Goal: Task Accomplishment & Management: Manage account settings

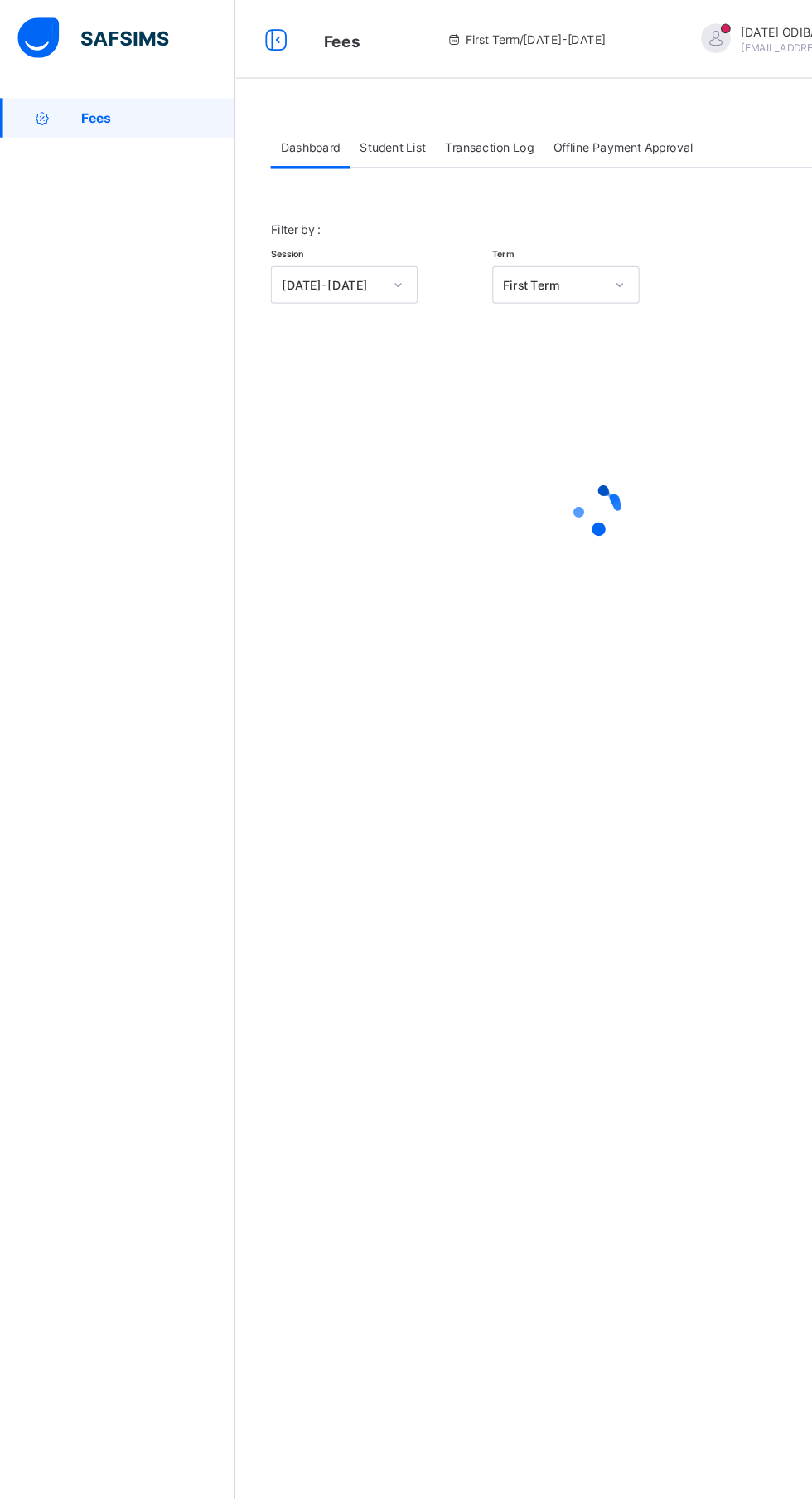
click at [358, 122] on span "Student List" at bounding box center [331, 125] width 55 height 13
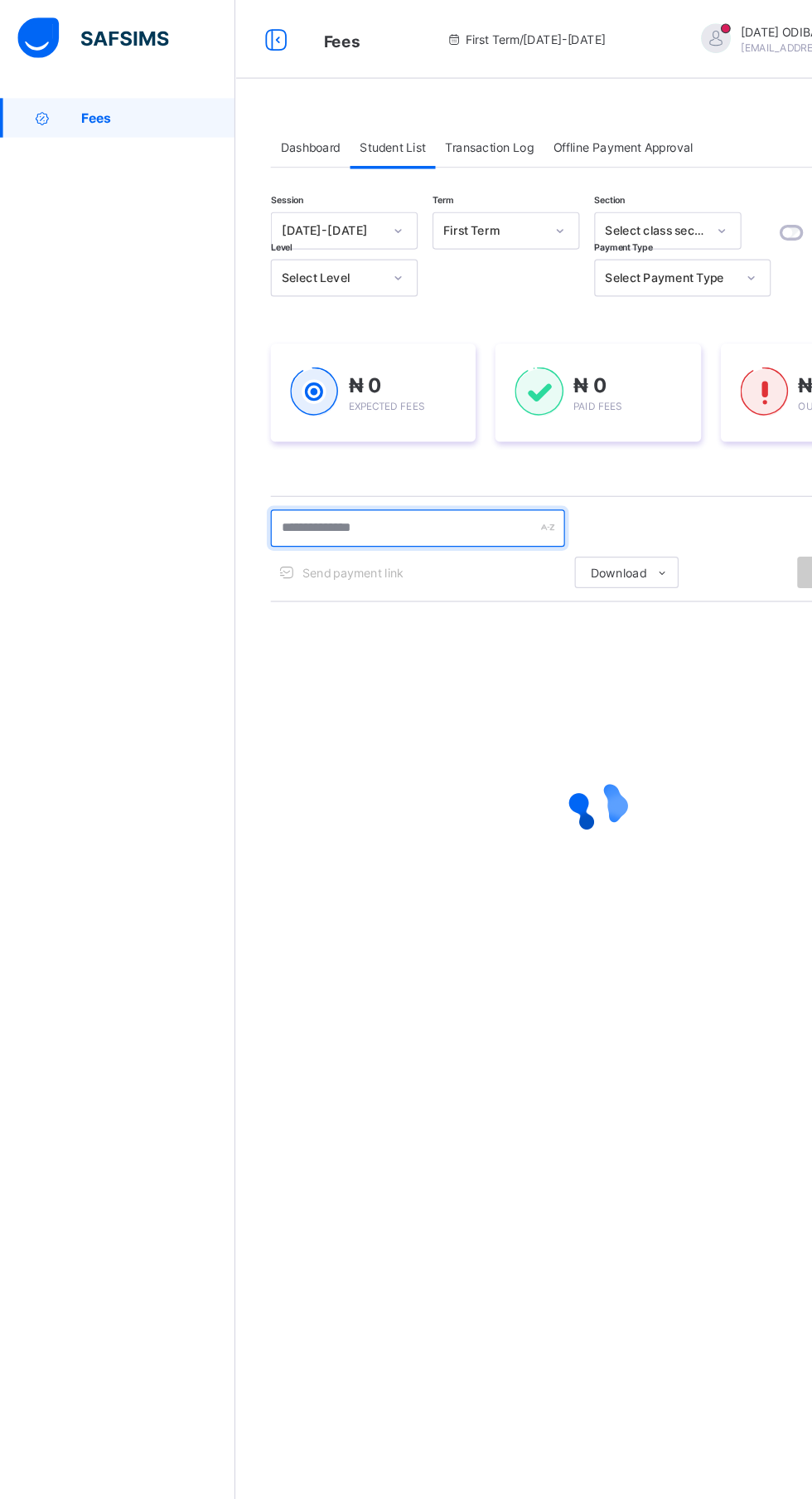
click at [369, 446] on input "text" at bounding box center [352, 446] width 249 height 31
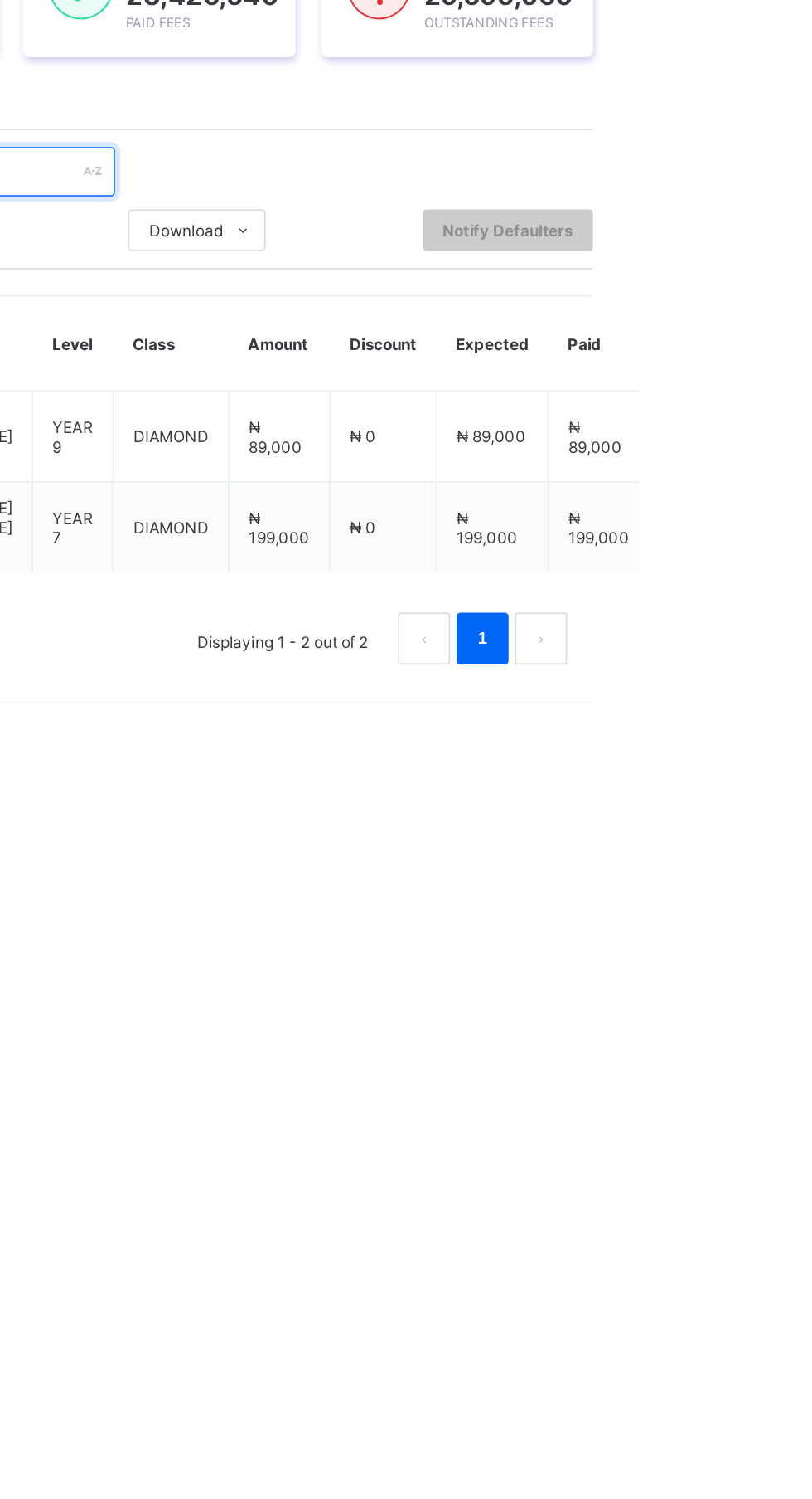
type input "*****"
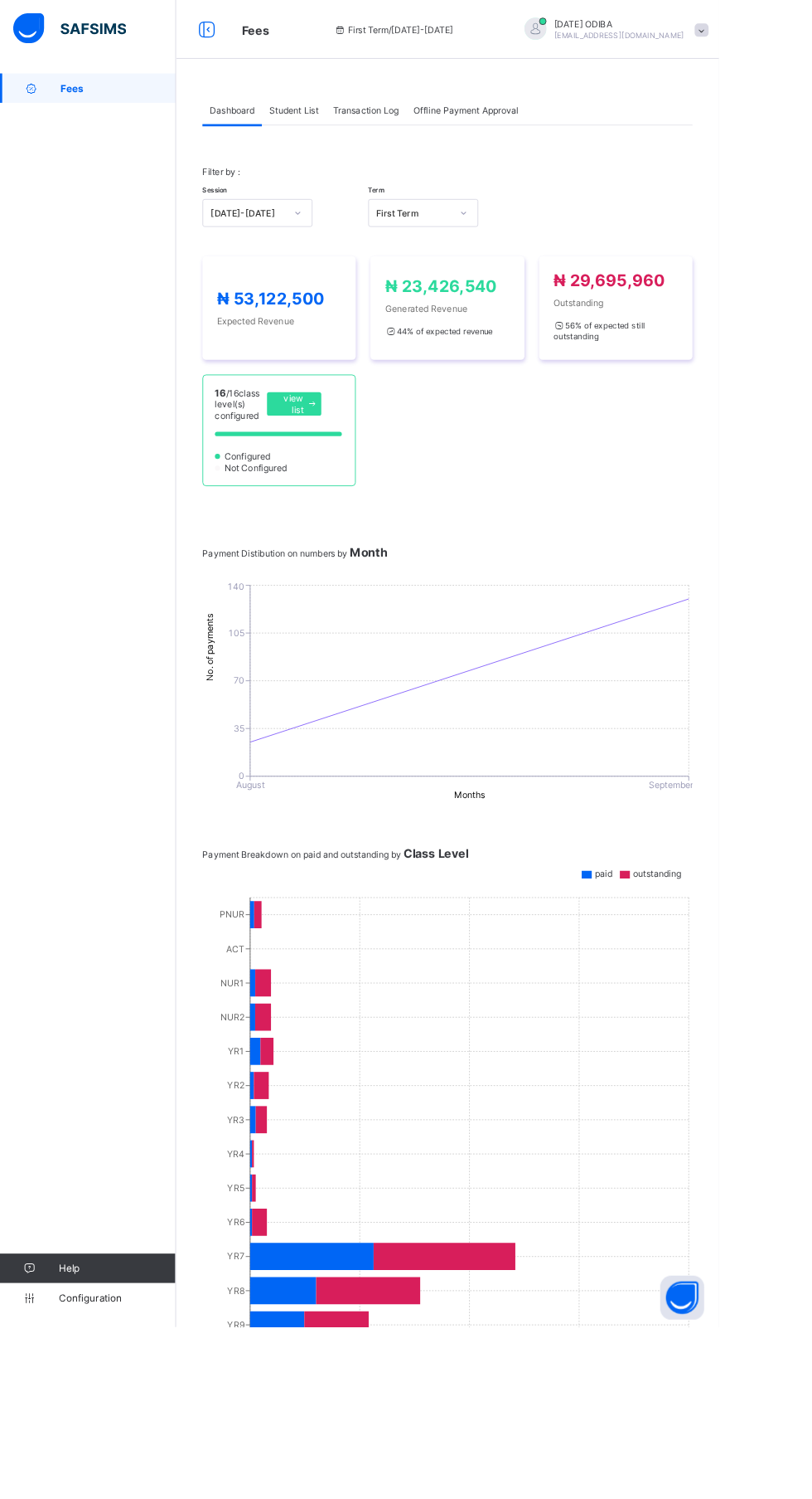
click at [356, 122] on span "Student List" at bounding box center [331, 125] width 55 height 13
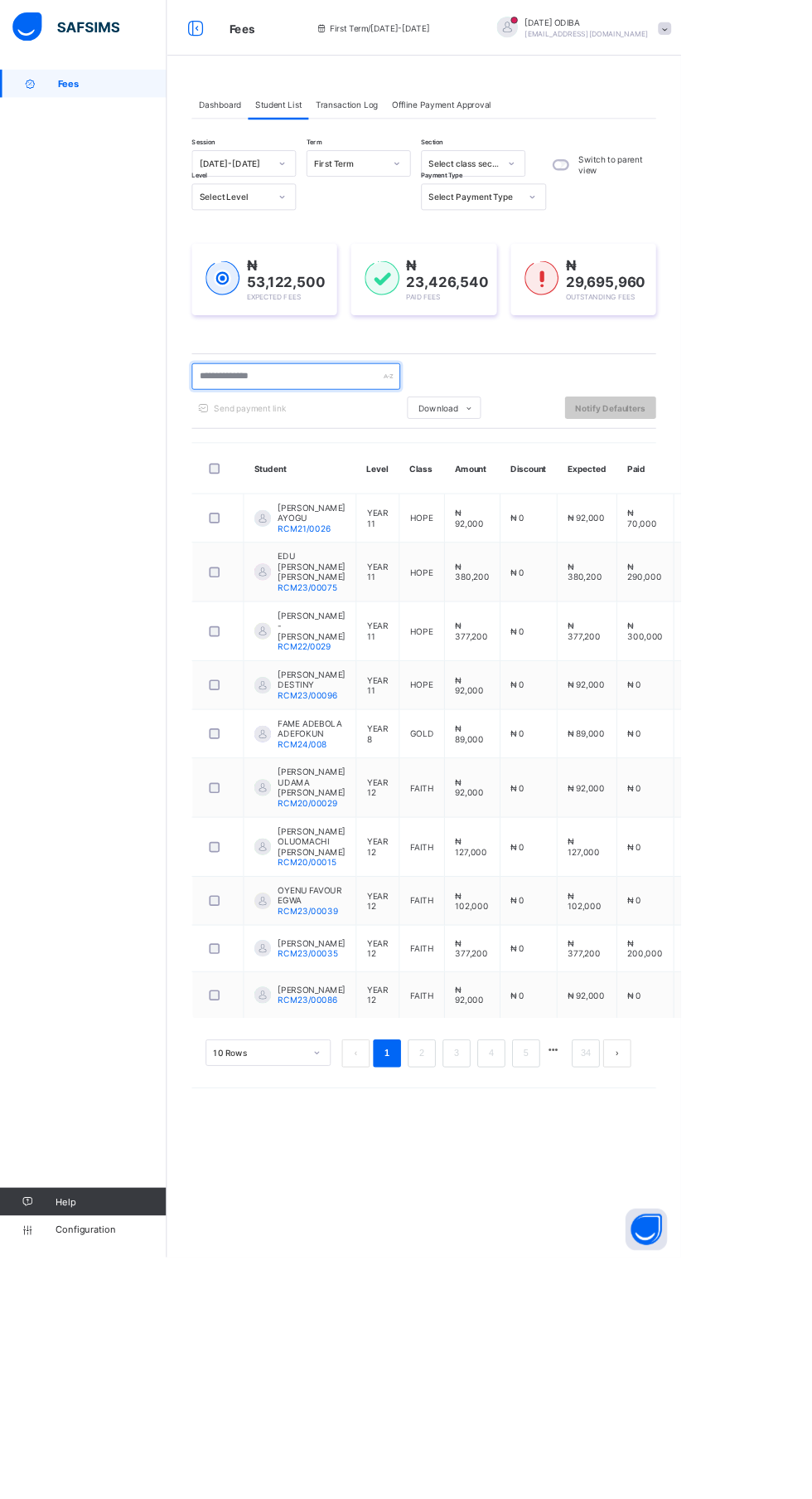
click at [375, 452] on input "text" at bounding box center [352, 448] width 249 height 31
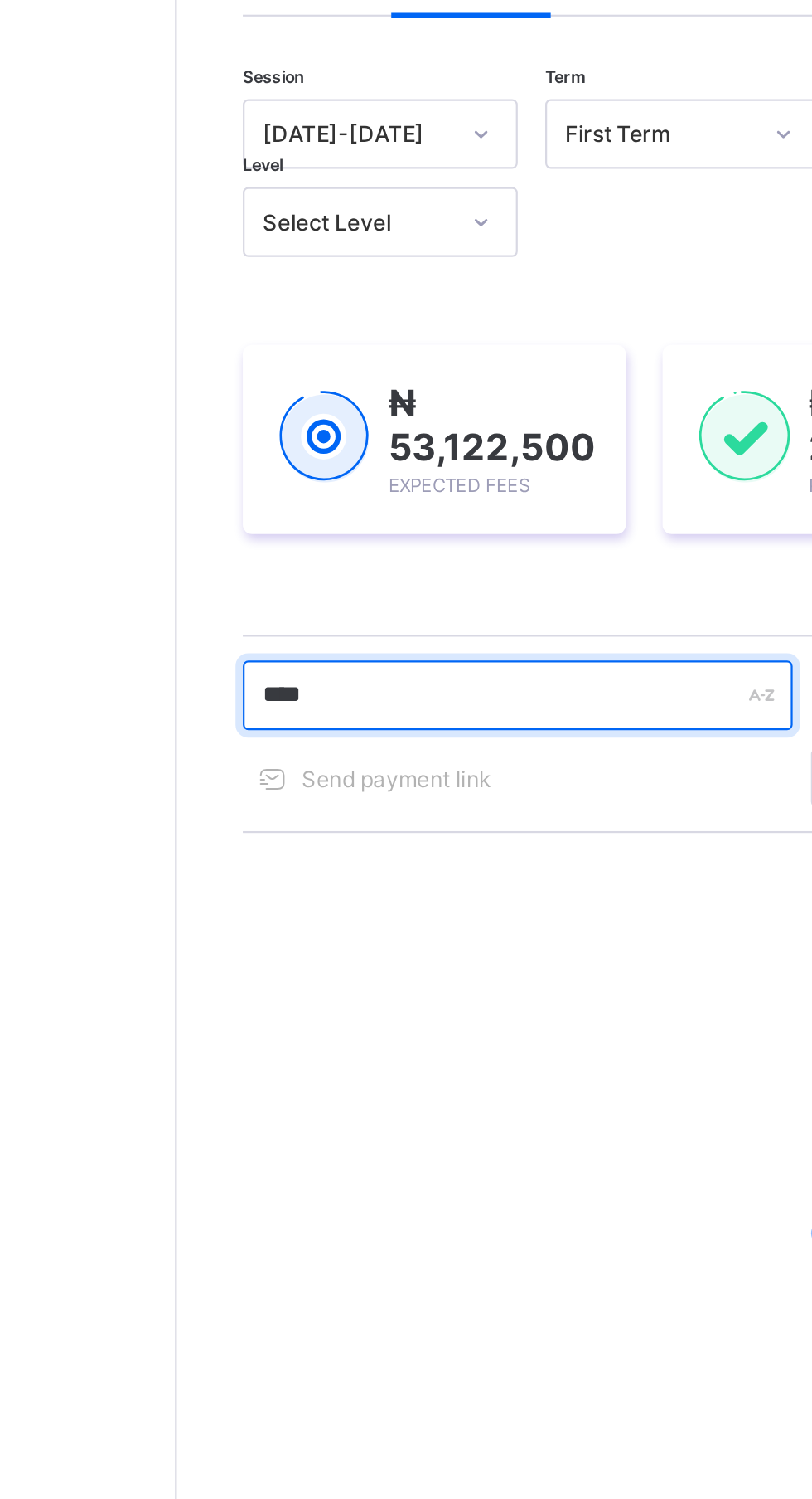
type input "*****"
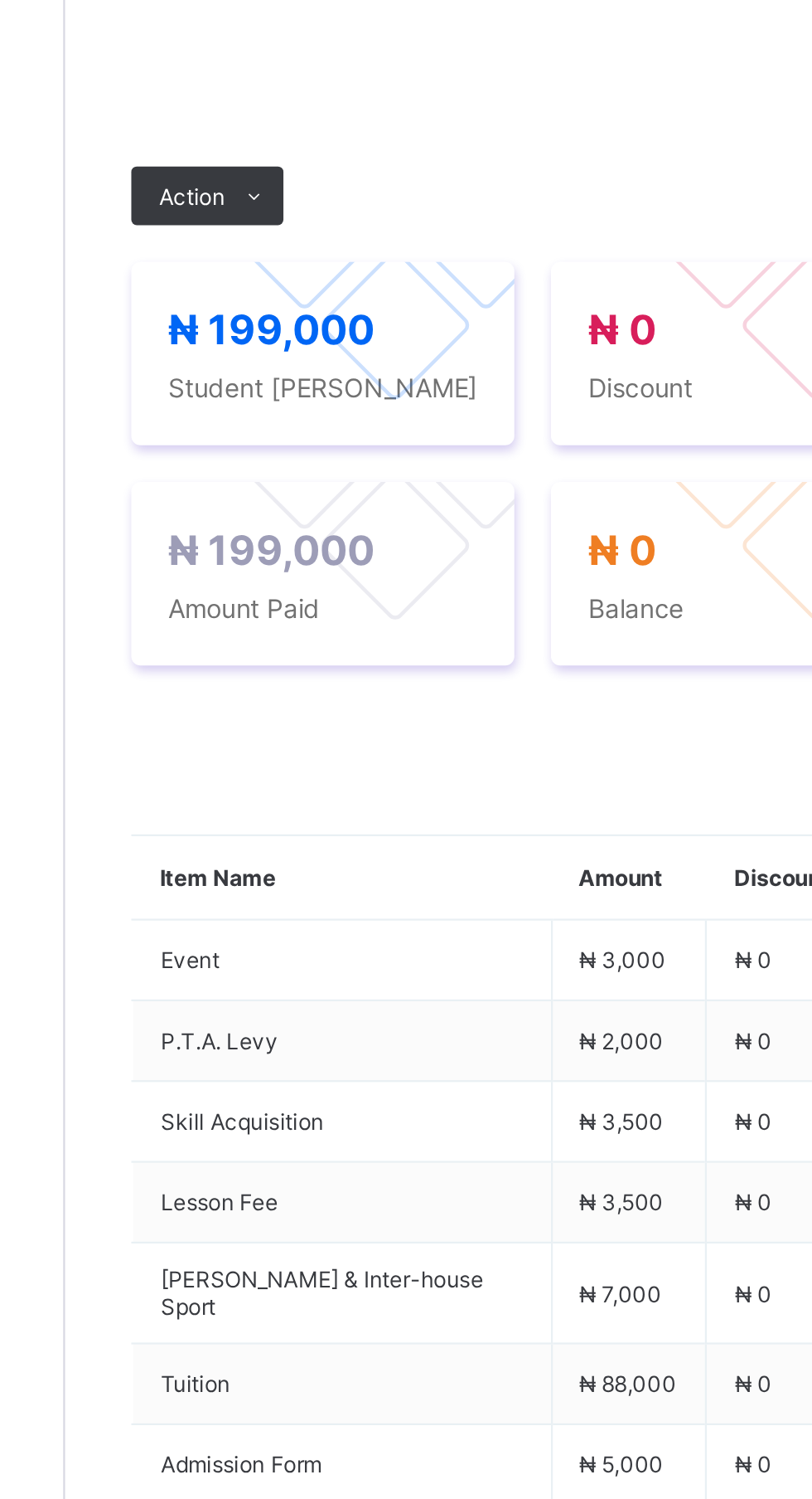
click at [324, 474] on span "Payment History" at bounding box center [314, 468] width 77 height 13
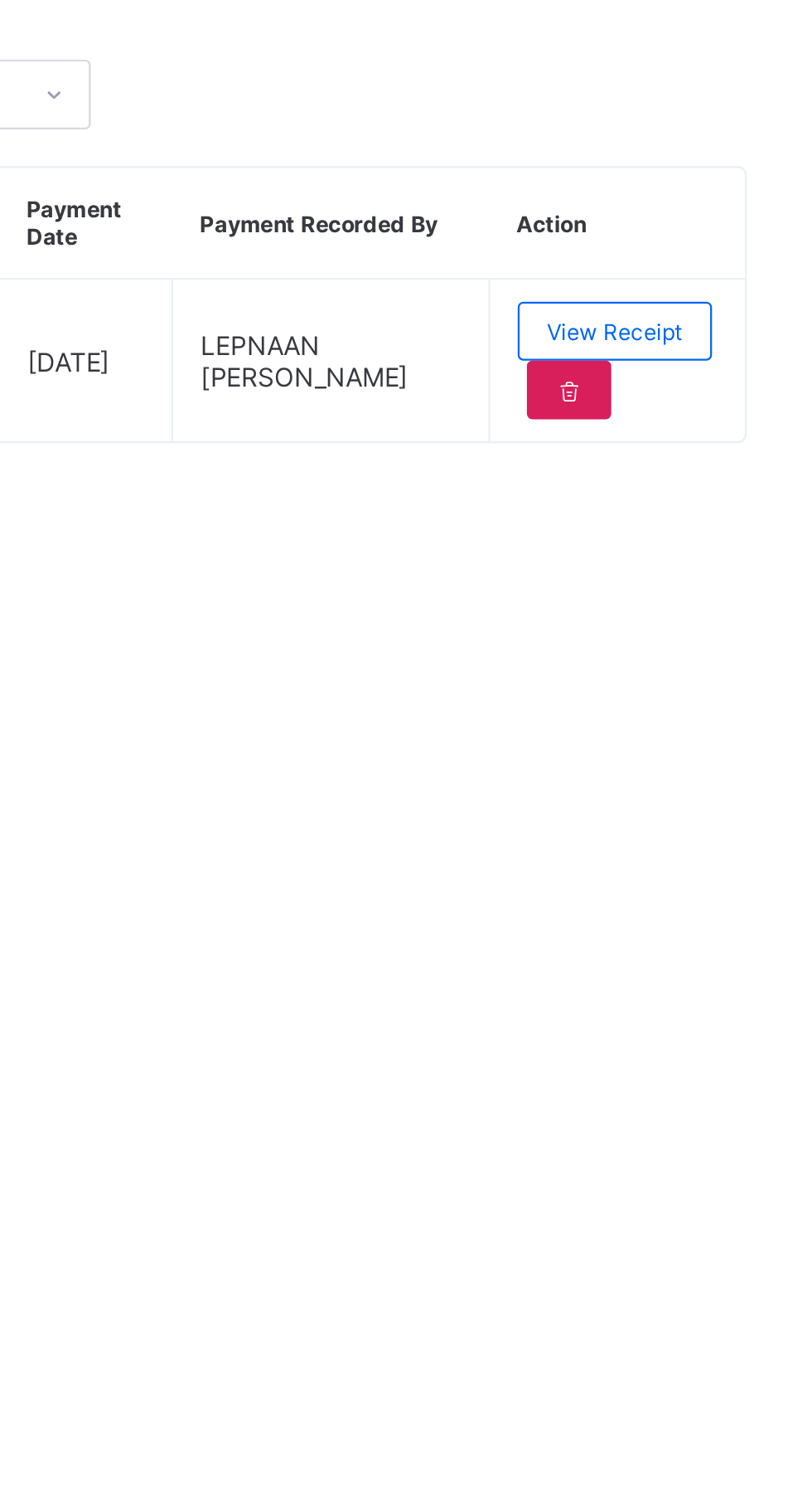
click at [728, 643] on span "View Receipt" at bounding box center [723, 637] width 61 height 13
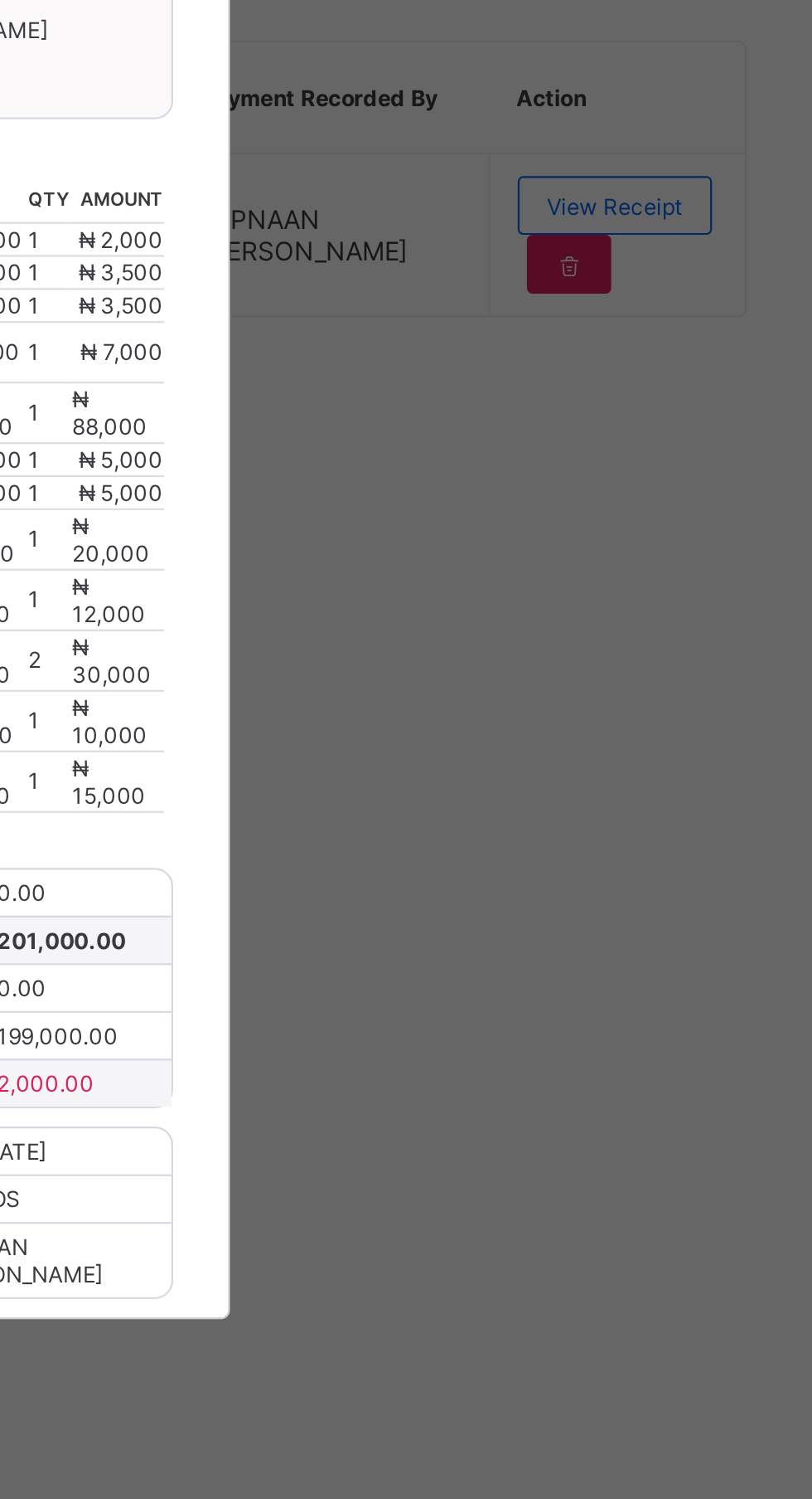
click at [533, 404] on div "×" at bounding box center [524, 389] width 16 height 28
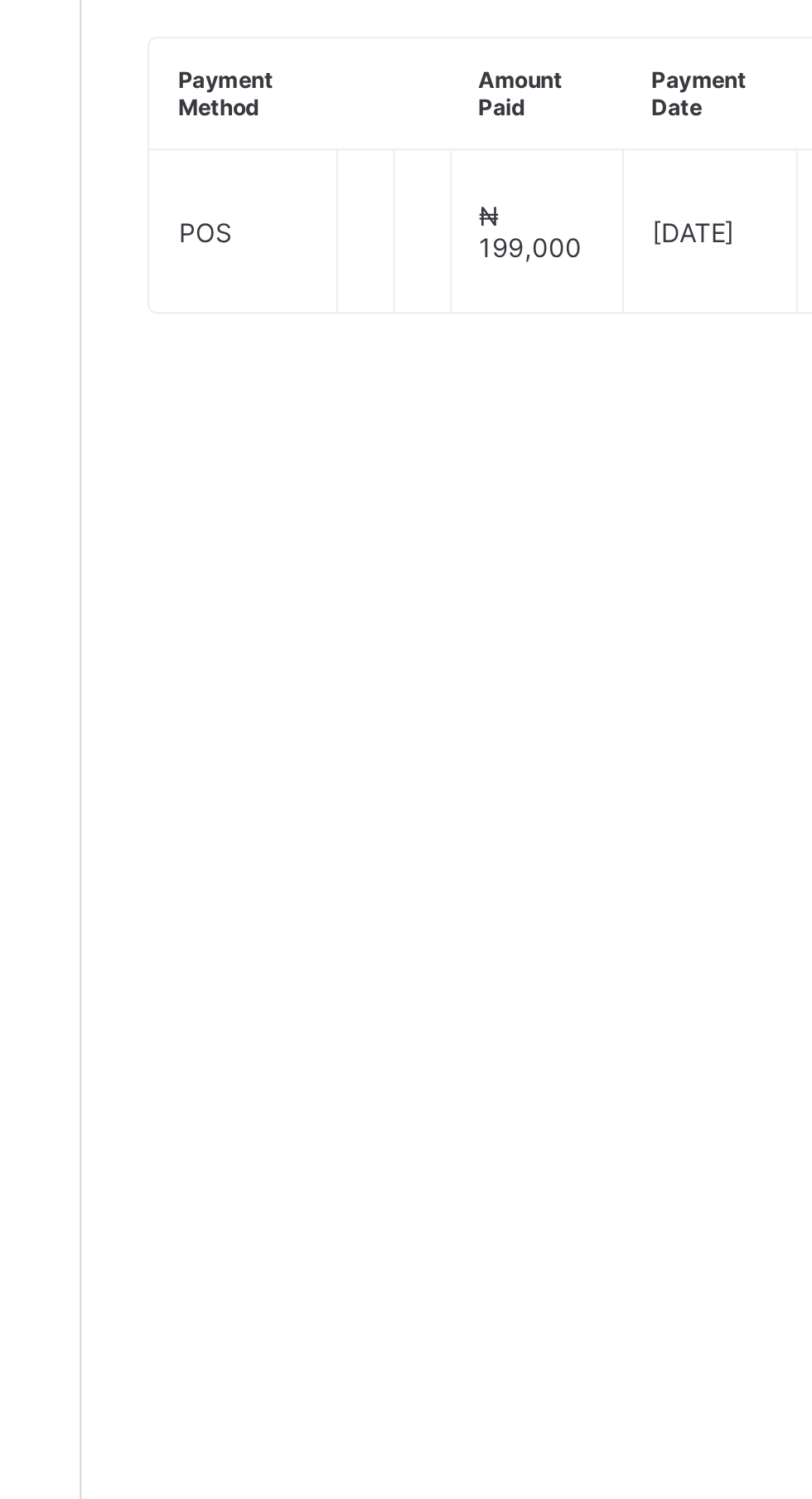
click at [249, 484] on div "Fees" at bounding box center [248, 467] width 39 height 33
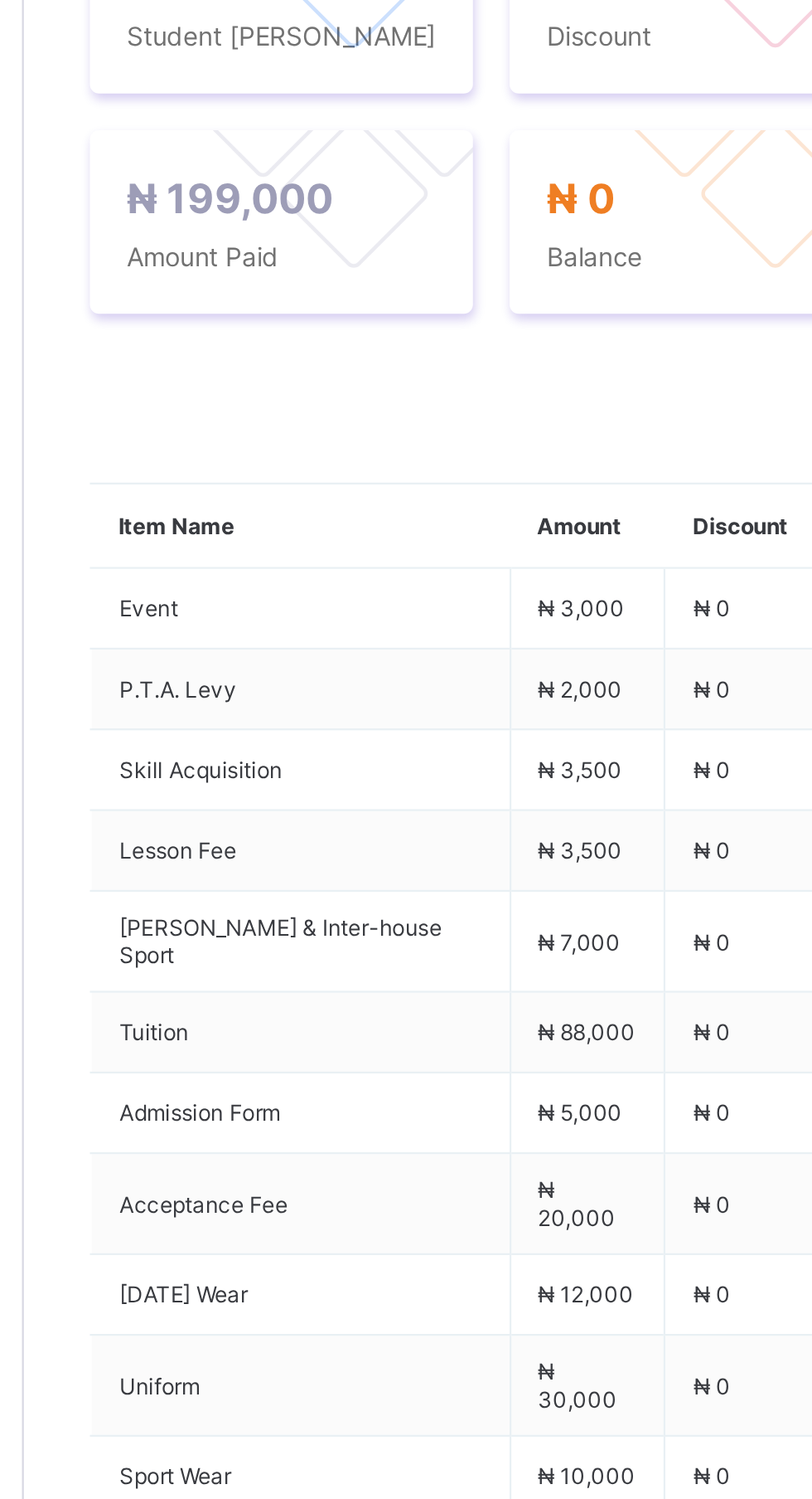
click at [466, 647] on span "₦ 0" at bounding box center [450, 636] width 31 height 21
click at [269, 582] on span "Action" at bounding box center [256, 576] width 30 height 13
click at [0, 0] on li "Receive Payment" at bounding box center [0, 0] width 0 height 0
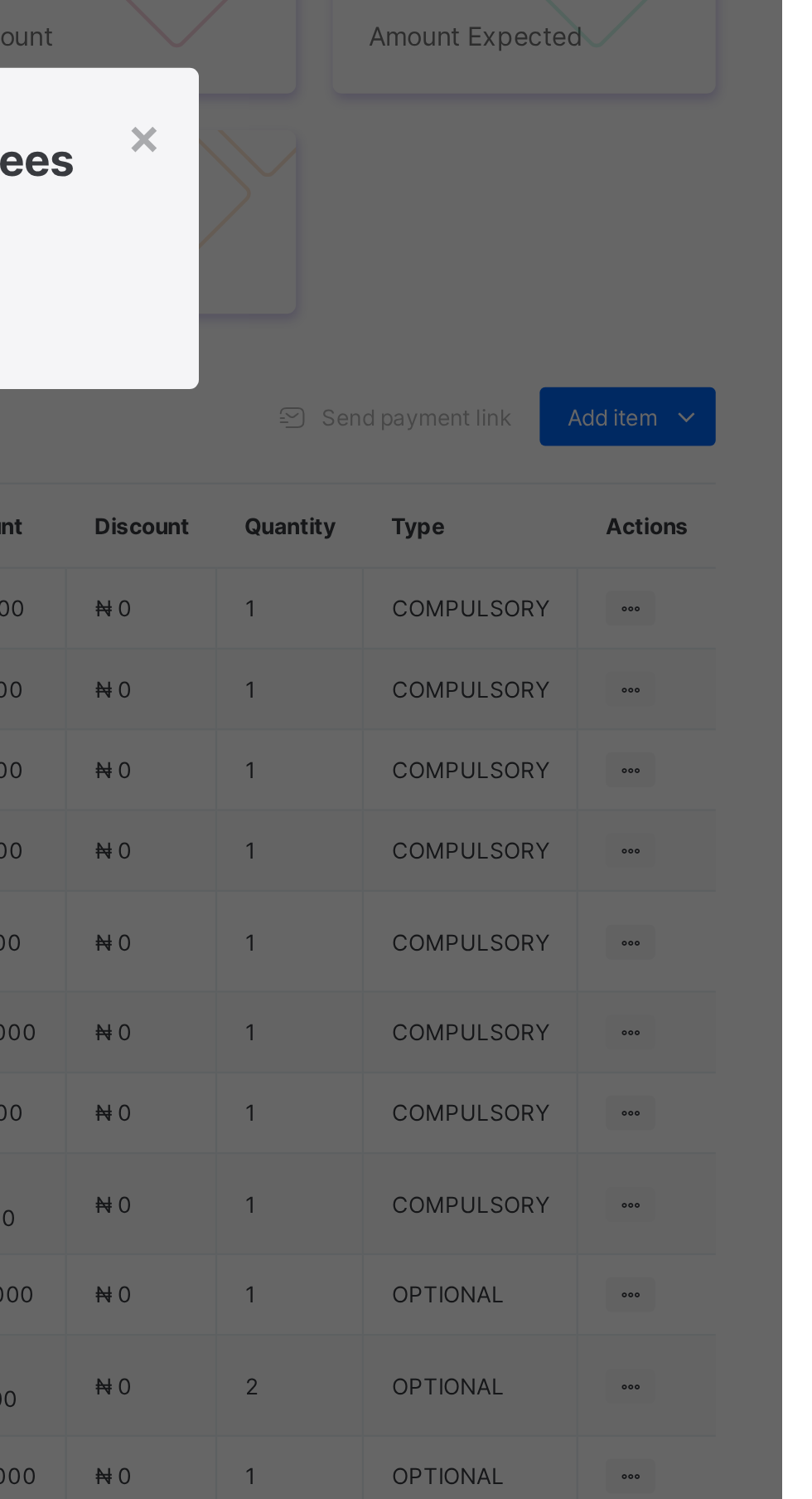
click at [533, 721] on div "×" at bounding box center [524, 707] width 16 height 28
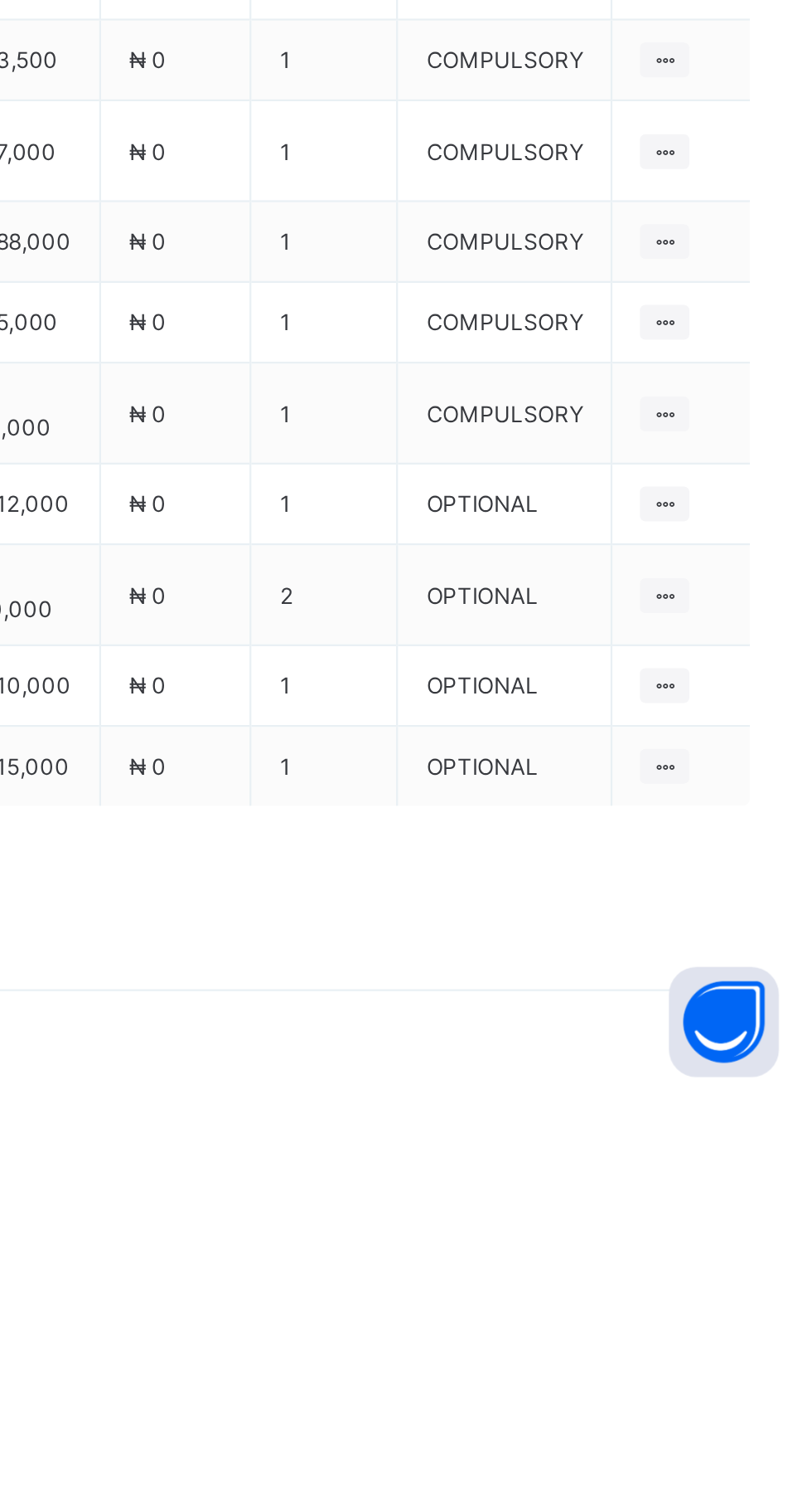
click at [759, 847] on span at bounding box center [769, 834] width 26 height 26
click at [0, 0] on div "Optional items" at bounding box center [0, 0] width 0 height 0
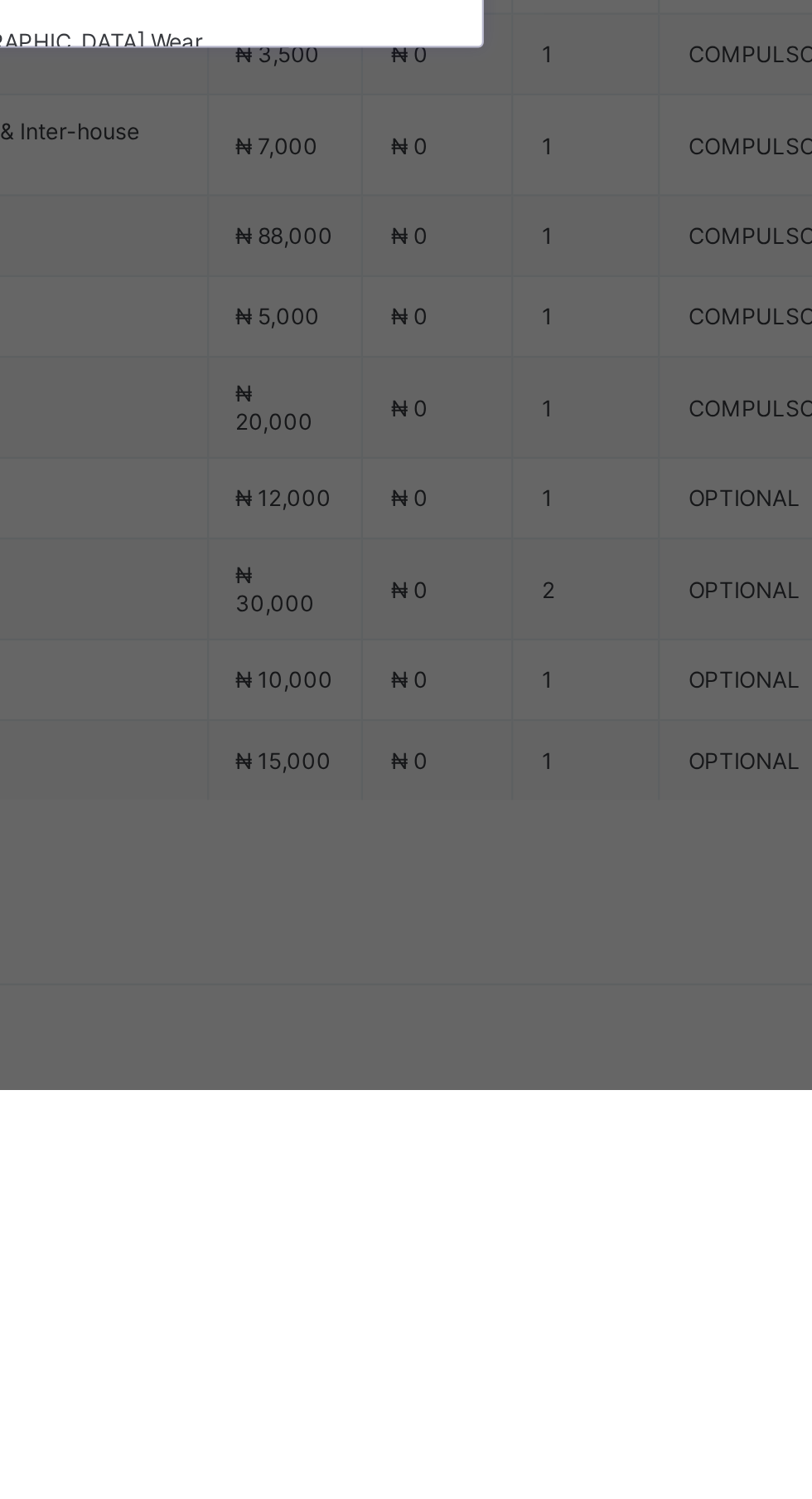
scroll to position [105, 0]
click at [394, 1341] on div "× Add Item option New Intake focused, 1 of 14. 14 results available. Use Up and…" at bounding box center [406, 750] width 812 height 1499
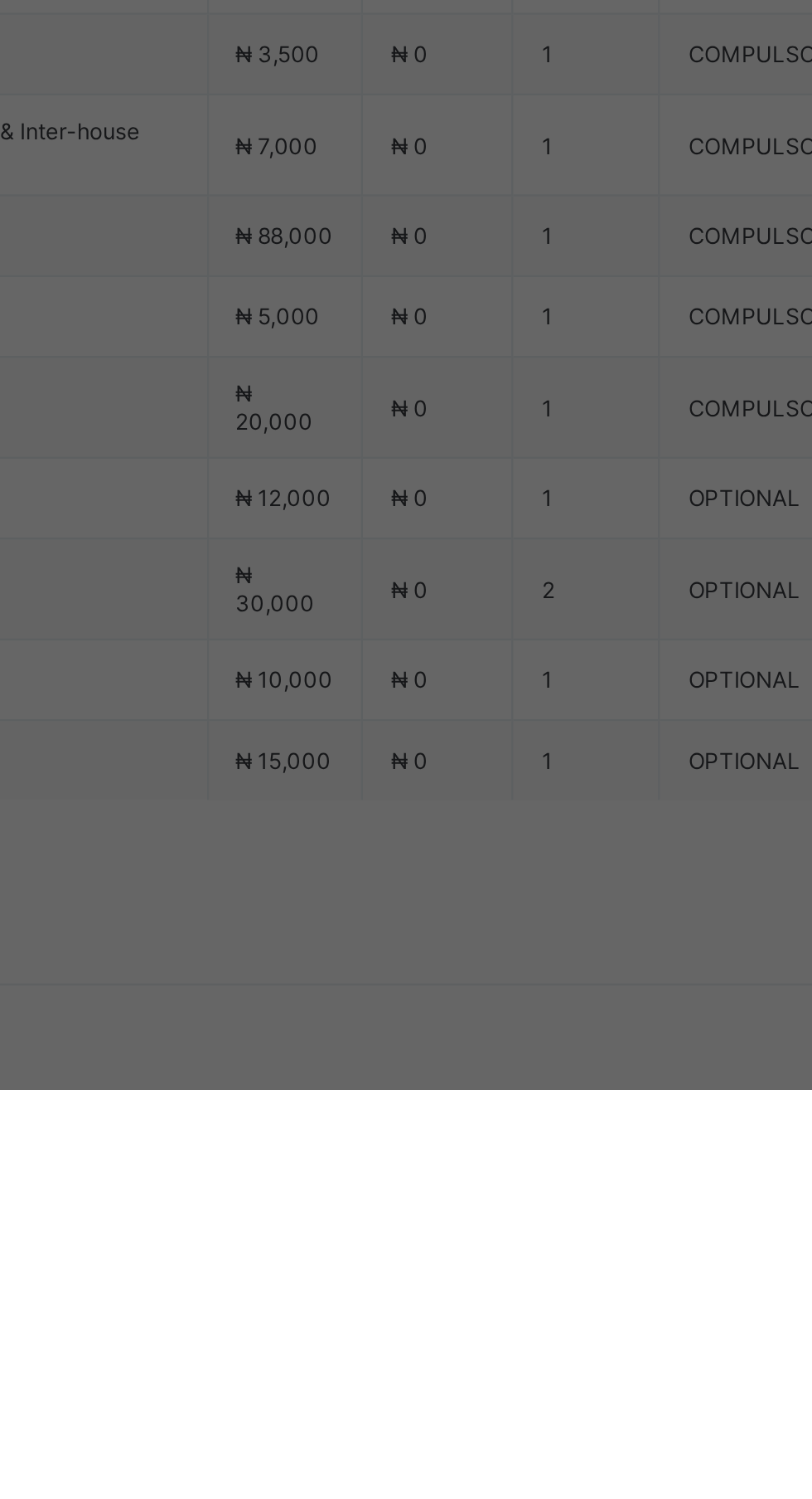
click at [436, 834] on div "Cancel" at bounding box center [399, 821] width 74 height 26
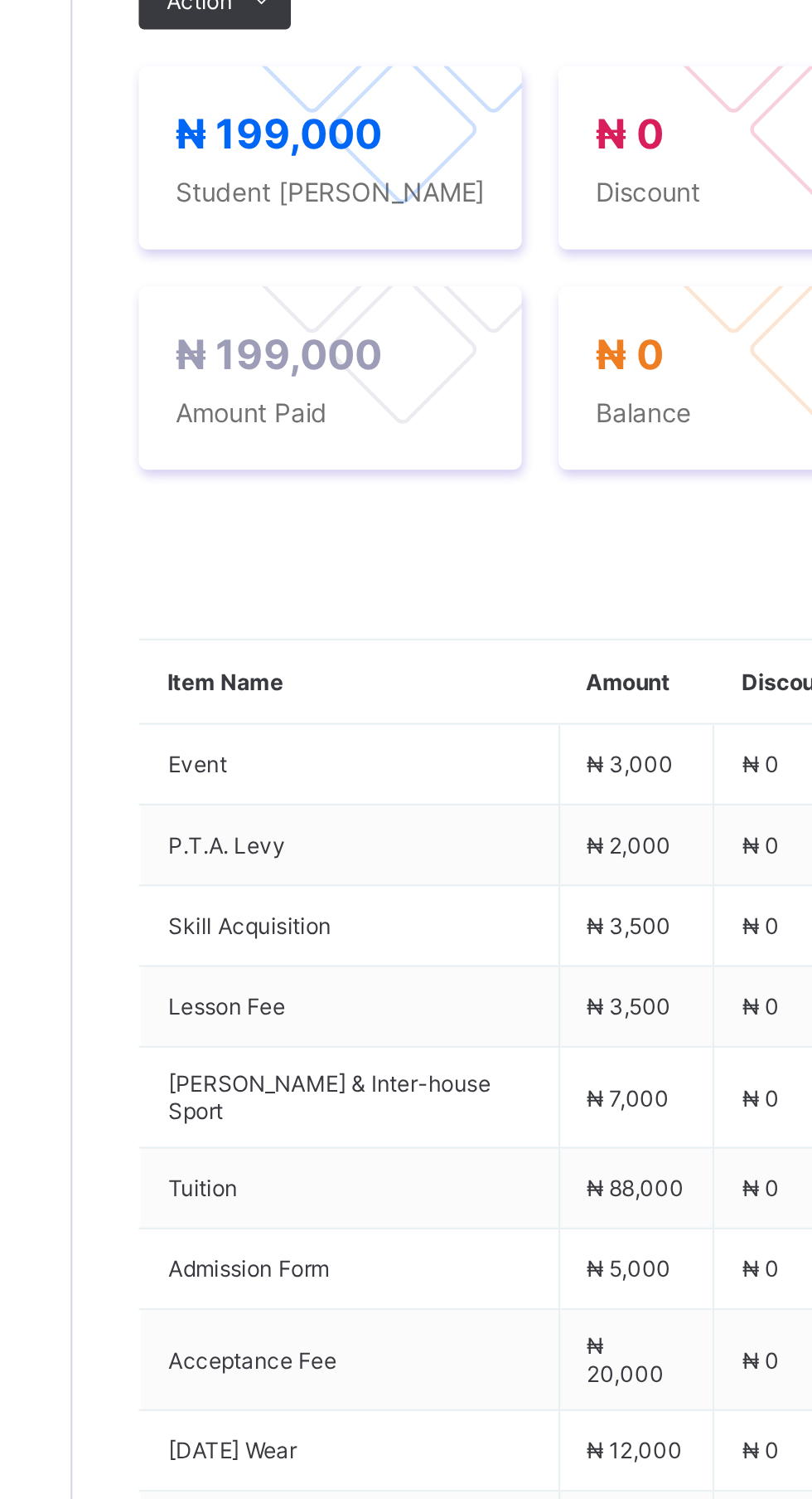
click at [284, 581] on icon at bounding box center [285, 576] width 13 height 11
click at [0, 0] on li "Receive Payment" at bounding box center [0, 0] width 0 height 0
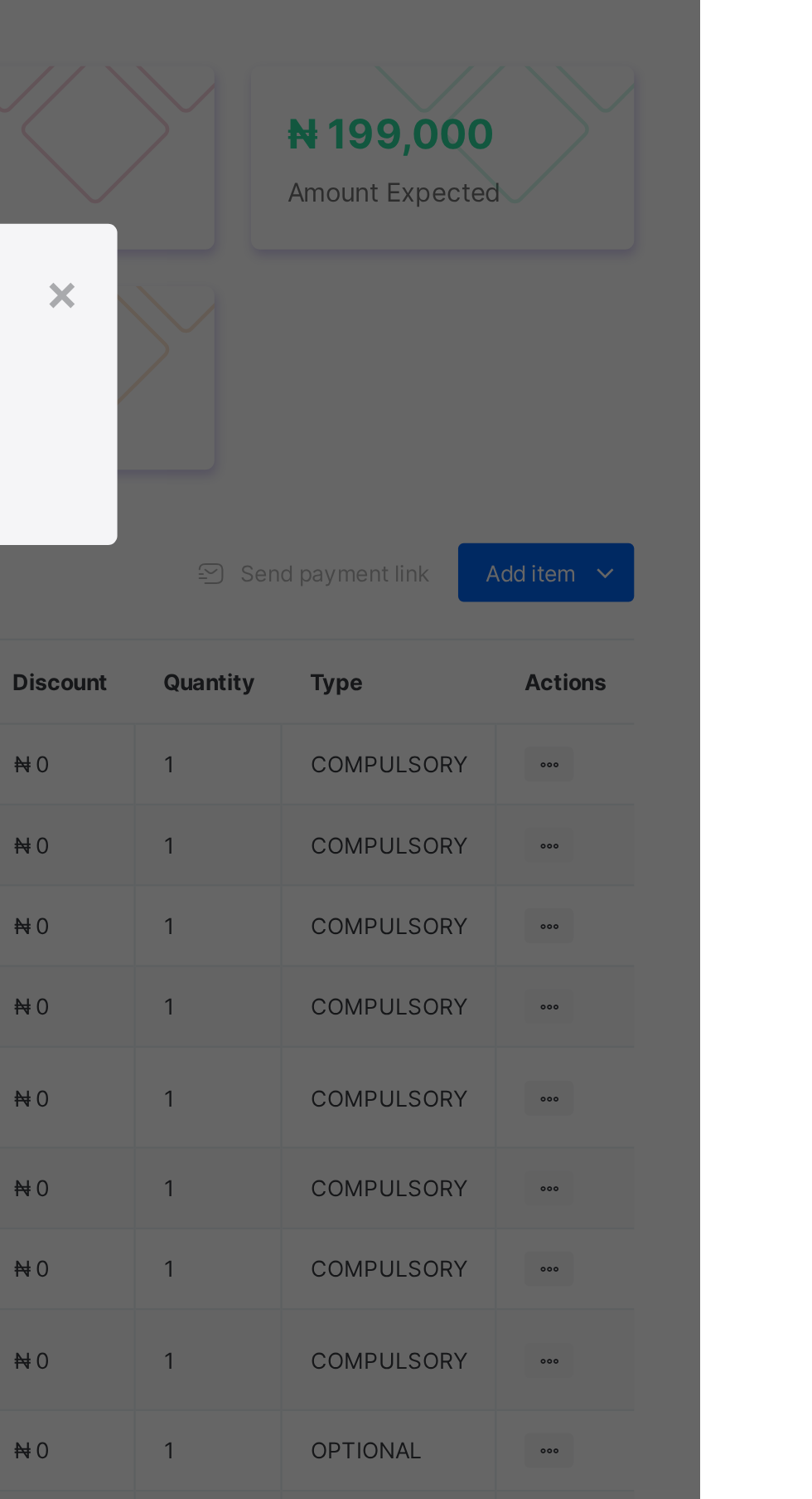
click at [533, 721] on div "×" at bounding box center [524, 707] width 16 height 28
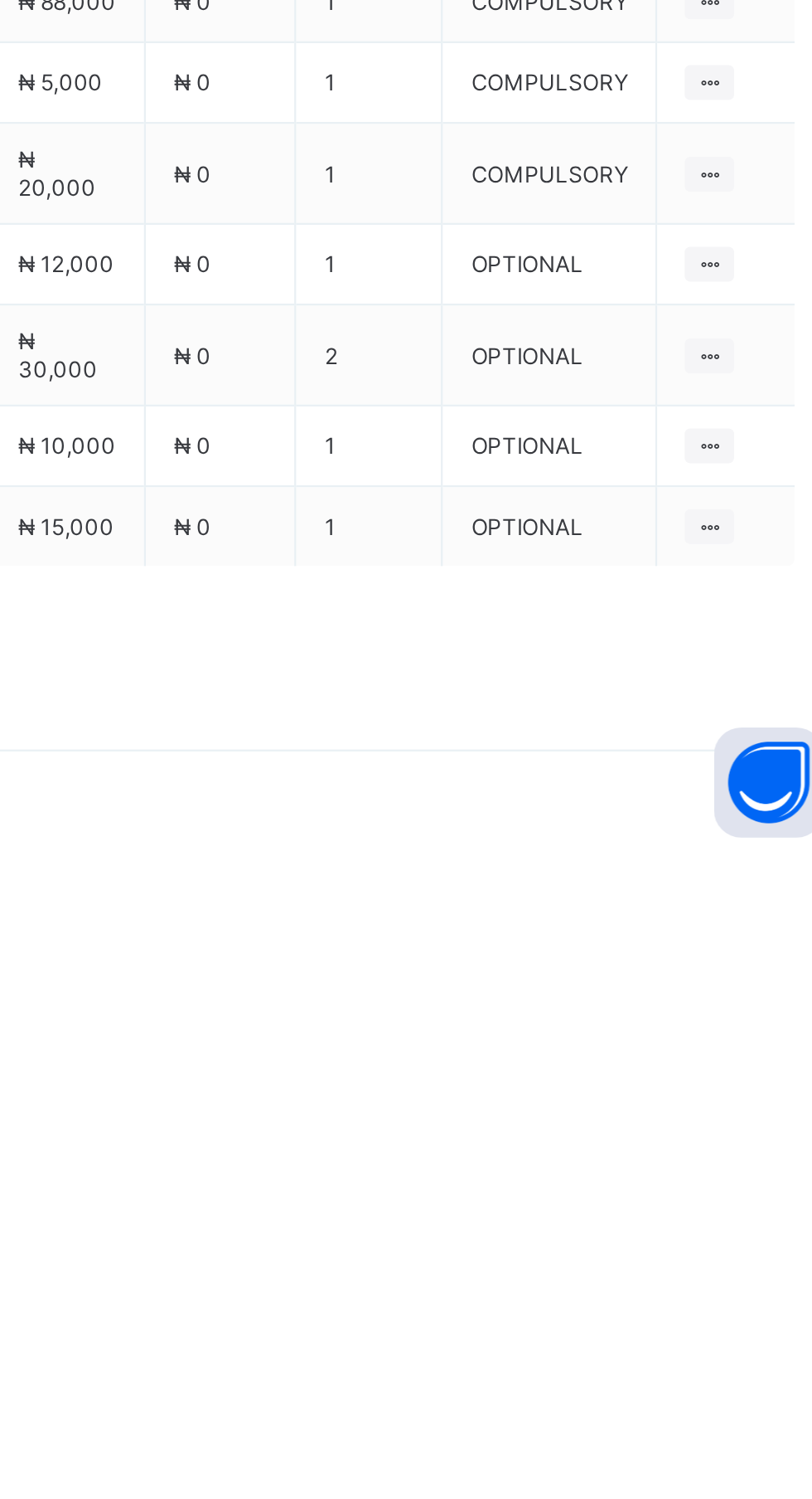
click at [761, 843] on icon at bounding box center [769, 834] width 18 height 17
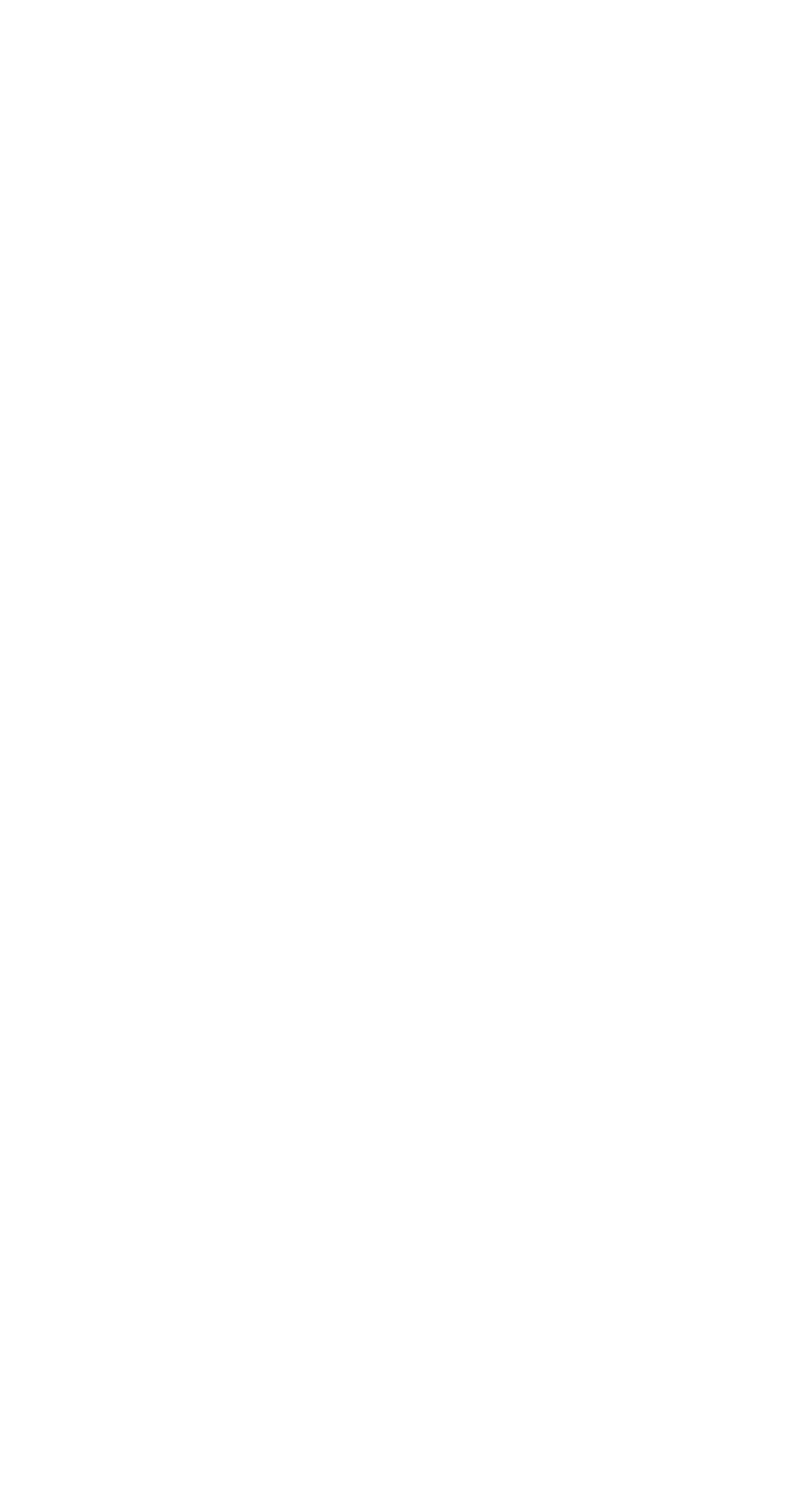
scroll to position [0, 0]
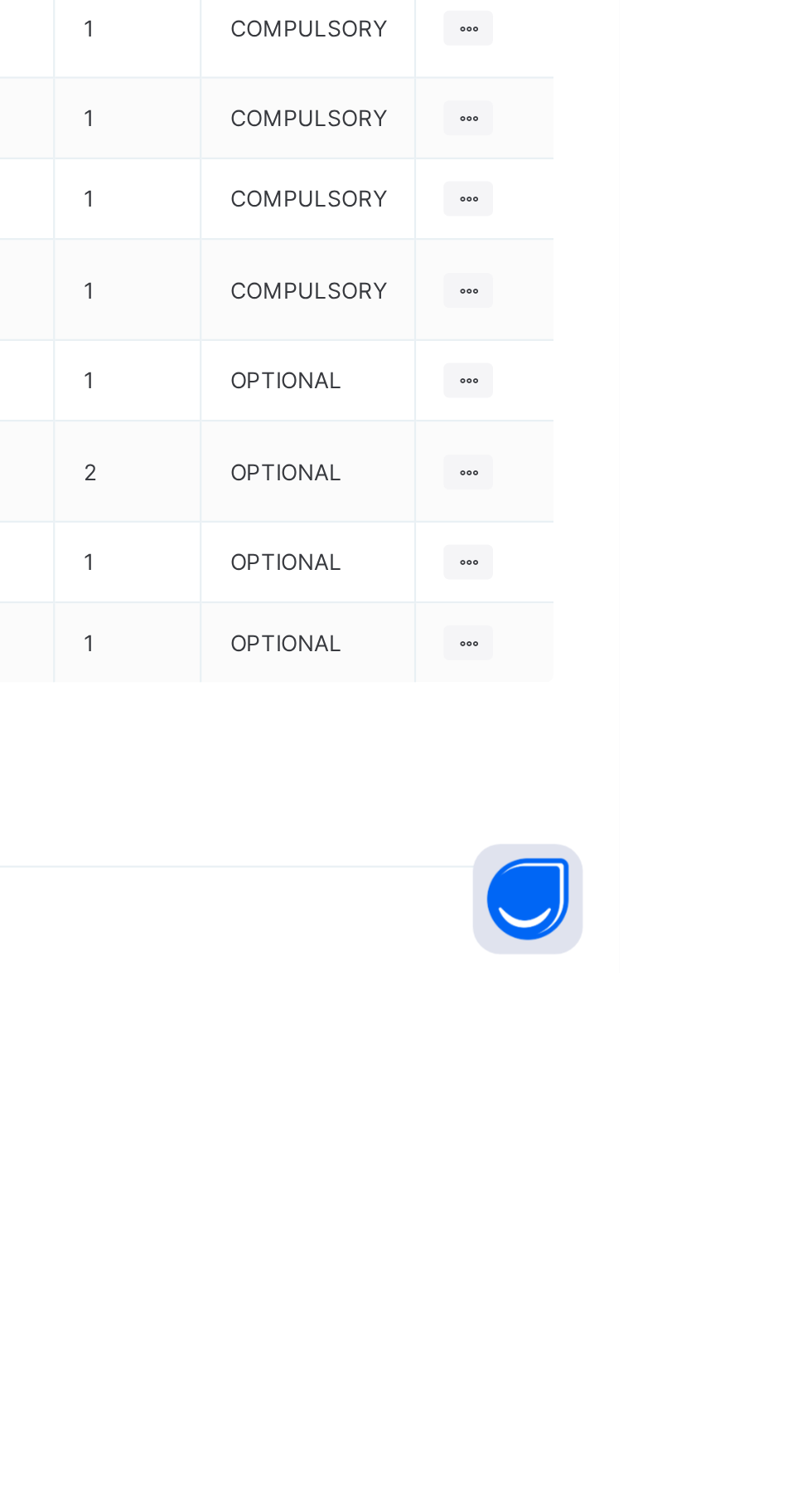
click at [0, 0] on div "Optional items" at bounding box center [0, 0] width 0 height 0
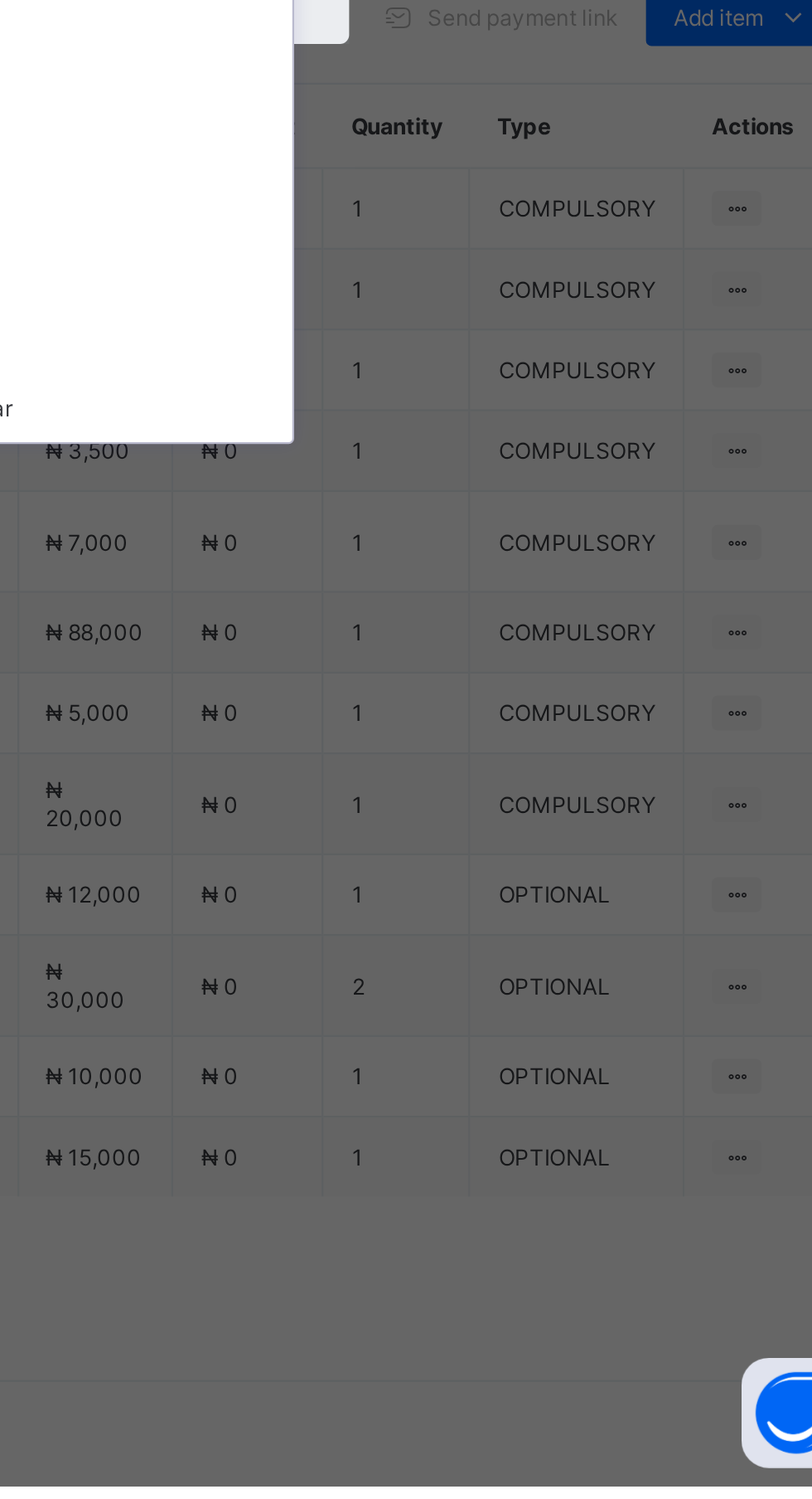
scroll to position [105, 0]
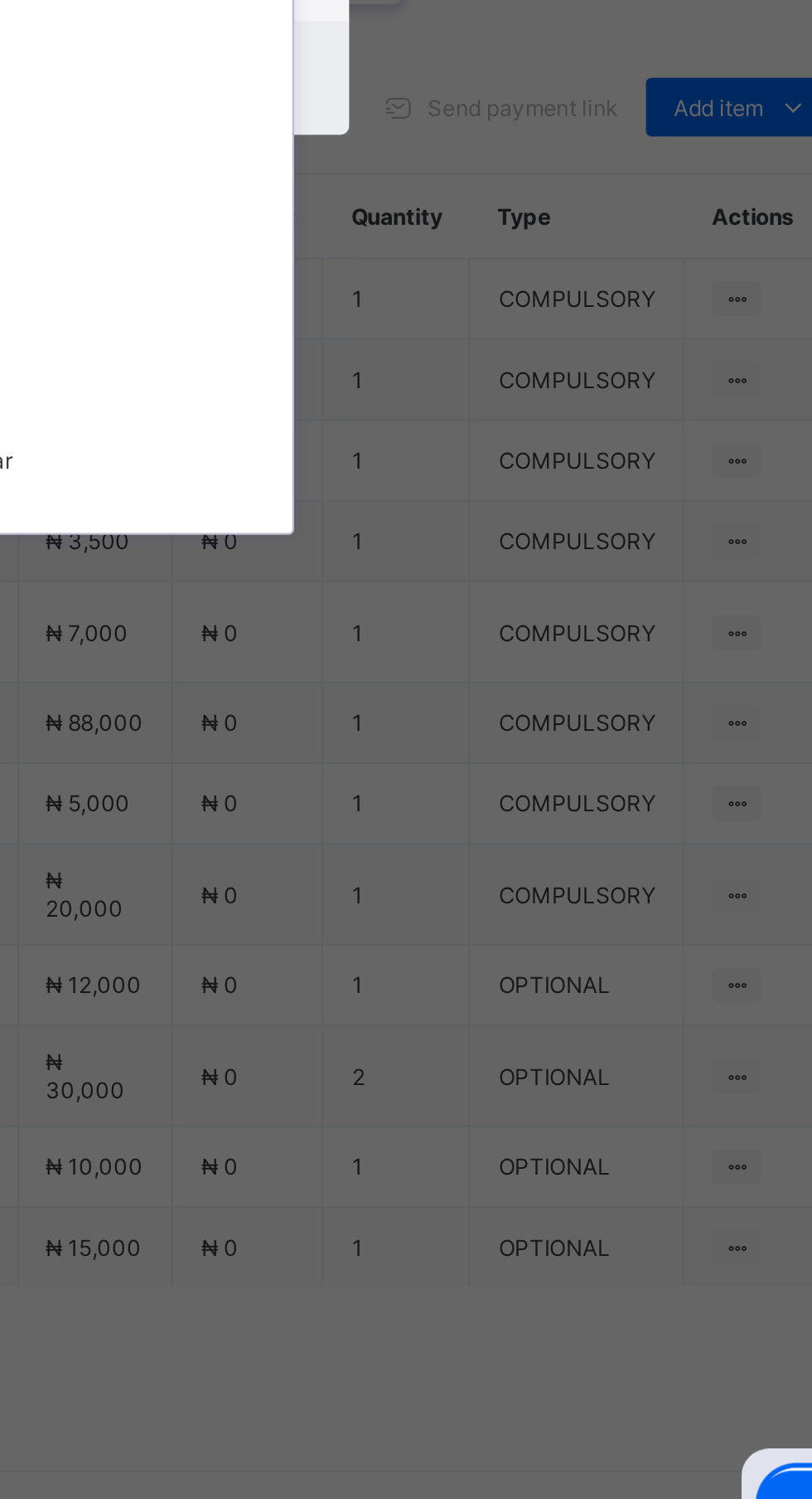
click at [543, 801] on div "School Tie" at bounding box center [406, 789] width 273 height 25
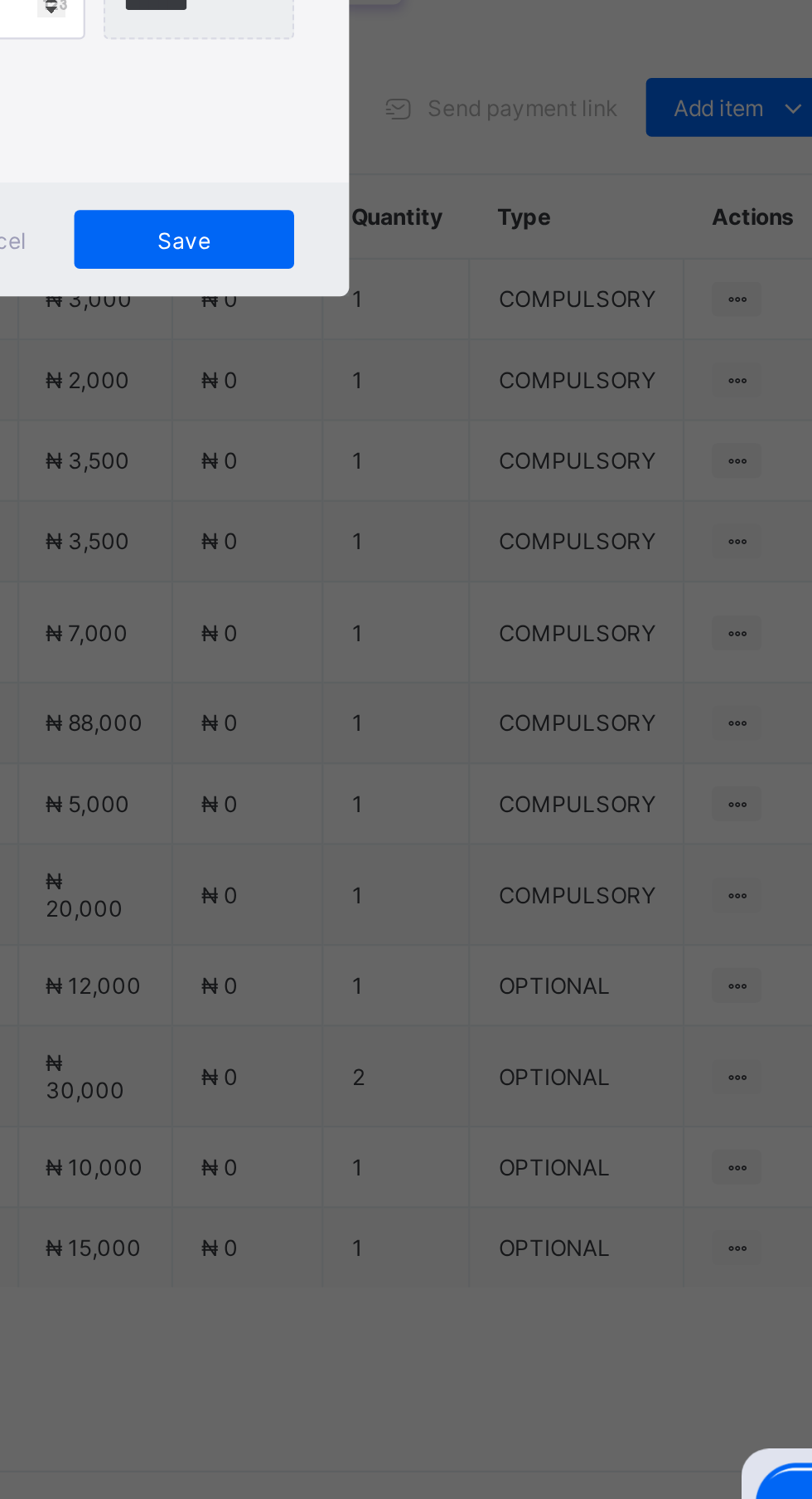
click at [532, 901] on span "Save" at bounding box center [494, 894] width 75 height 13
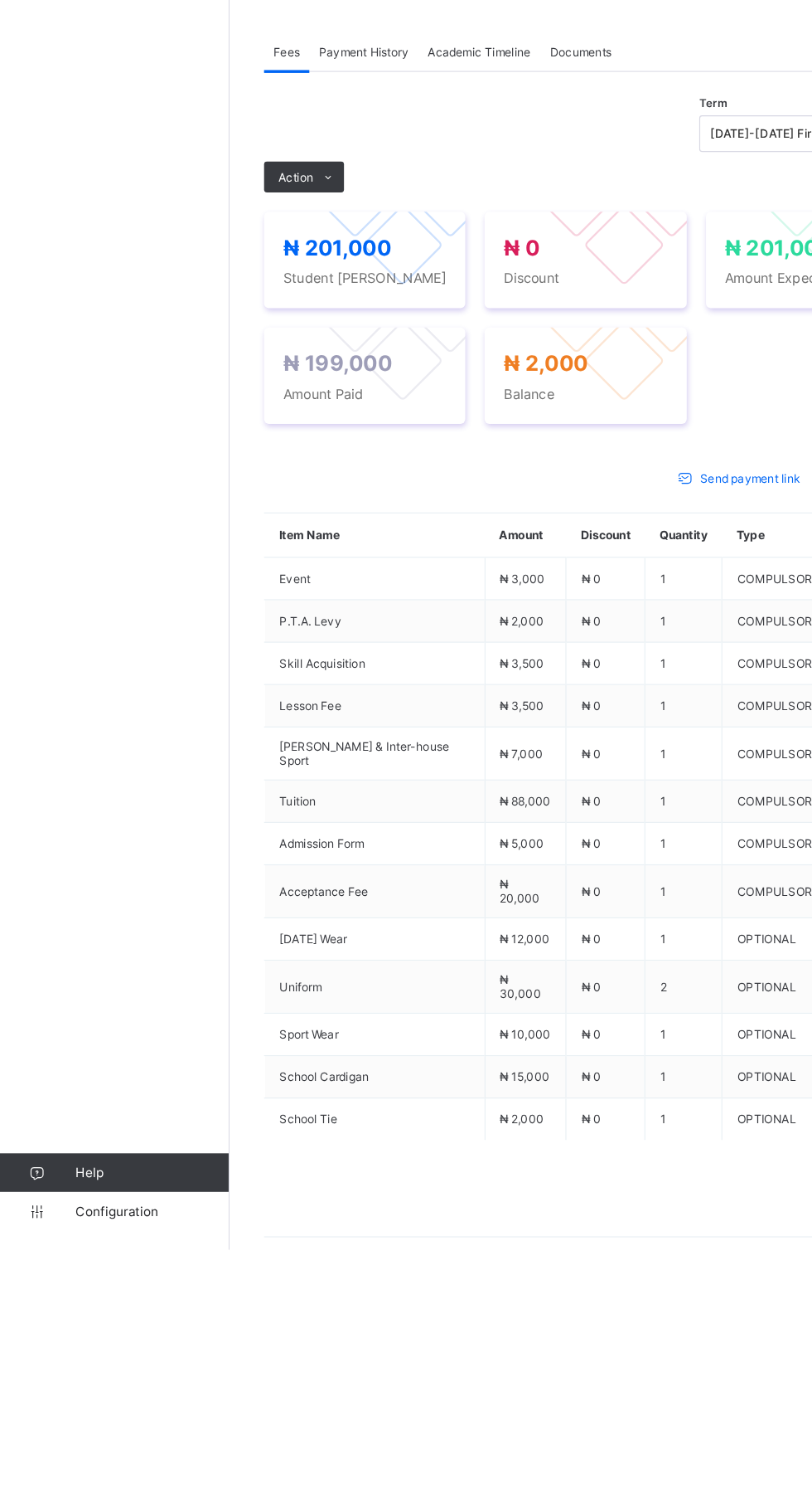
click at [264, 589] on div "Action" at bounding box center [262, 575] width 69 height 26
click at [0, 0] on button "Manage Discount" at bounding box center [0, 0] width 0 height 0
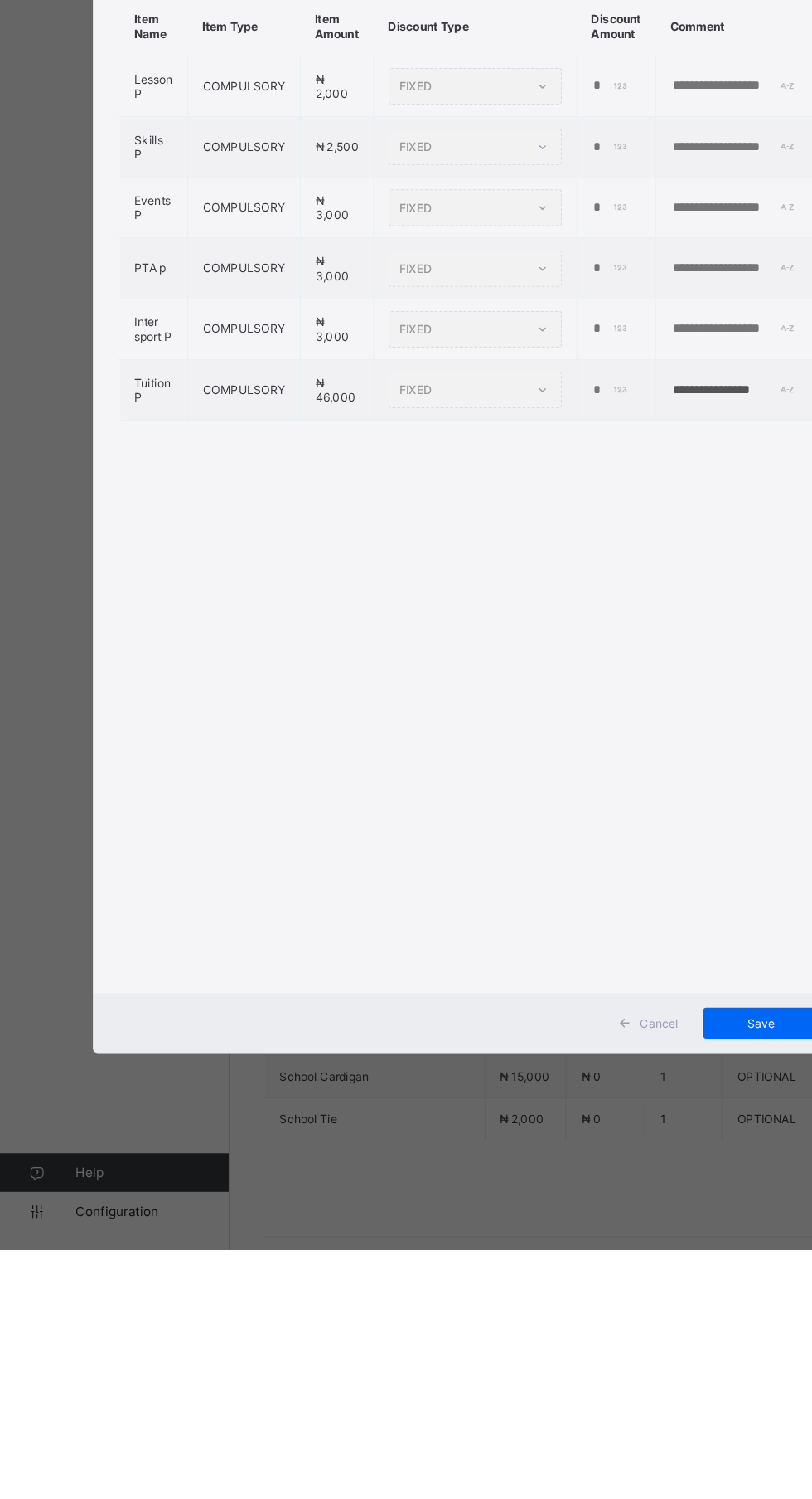
scroll to position [0, 43]
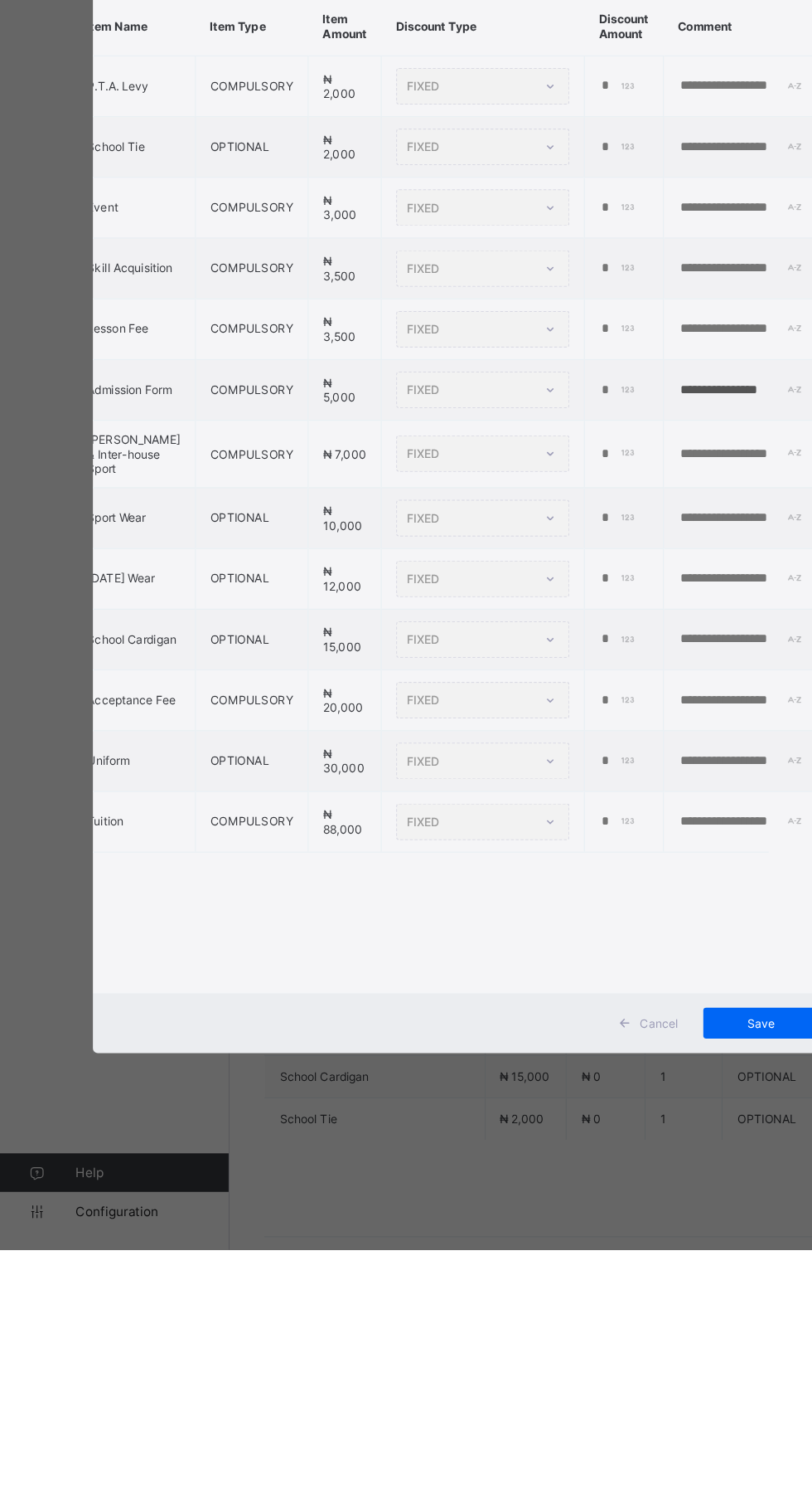
type input "*"
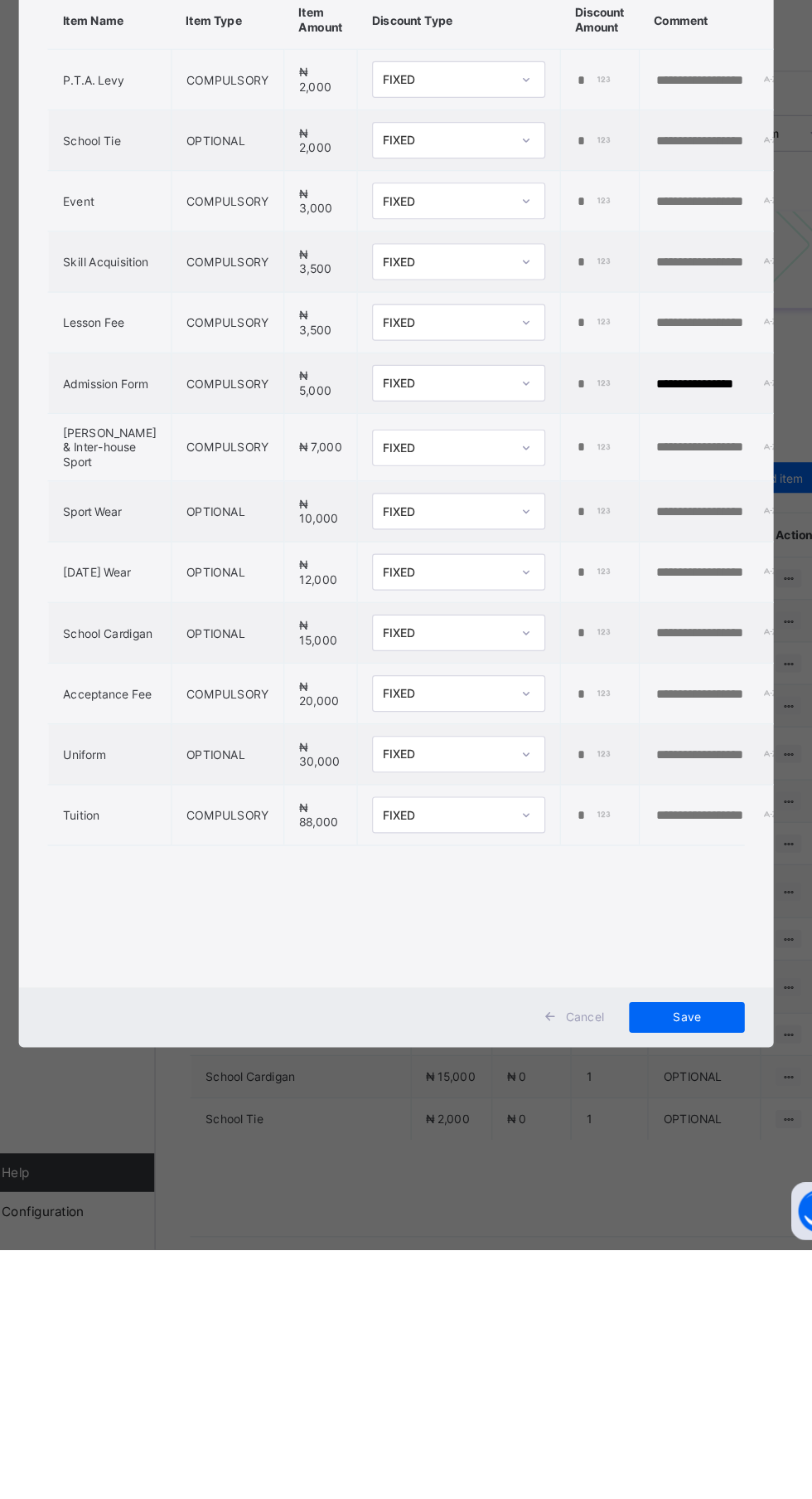
scroll to position [0, 65]
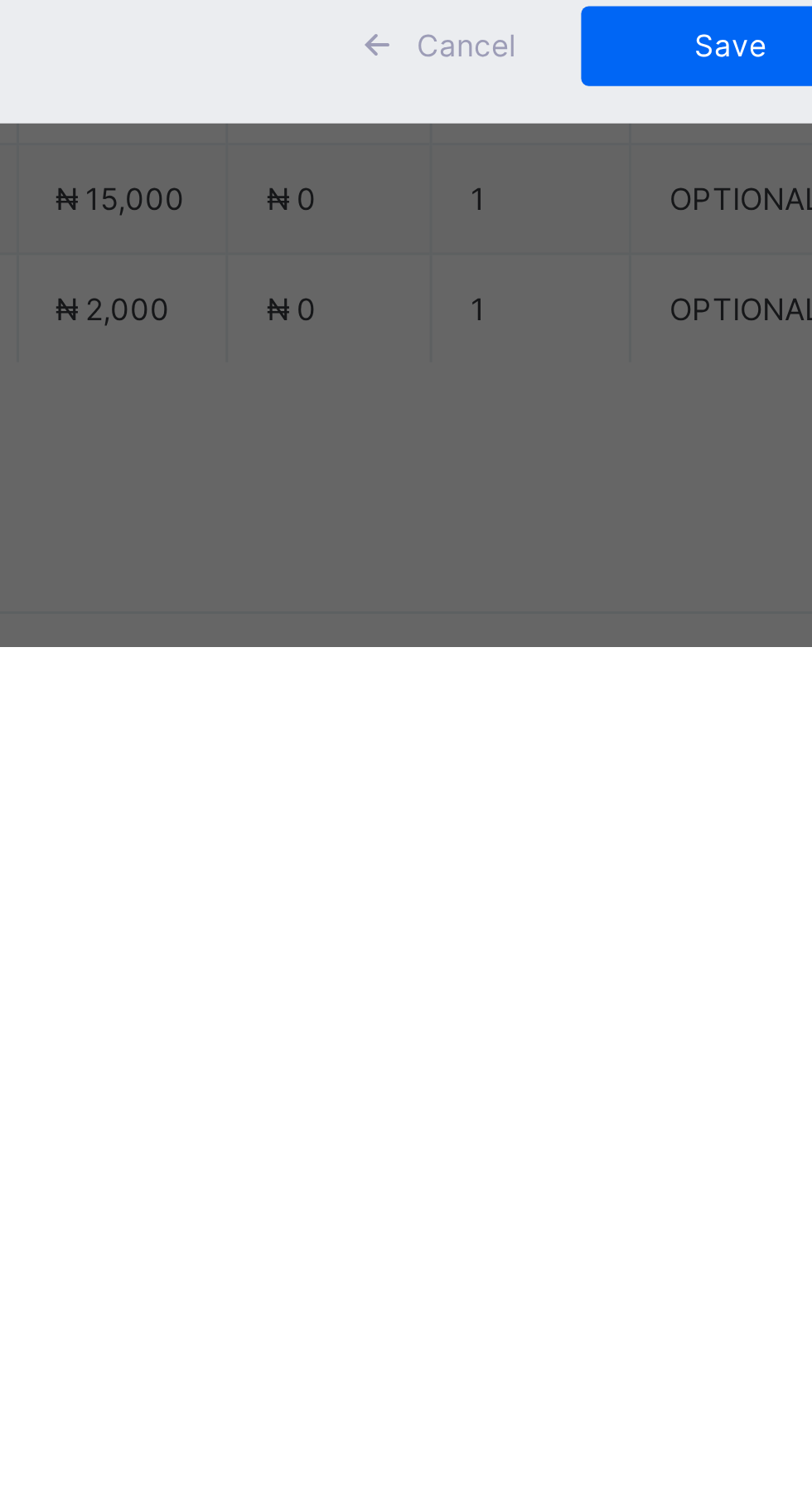
click at [646, 1272] on div "**********" at bounding box center [406, 823] width 650 height 899
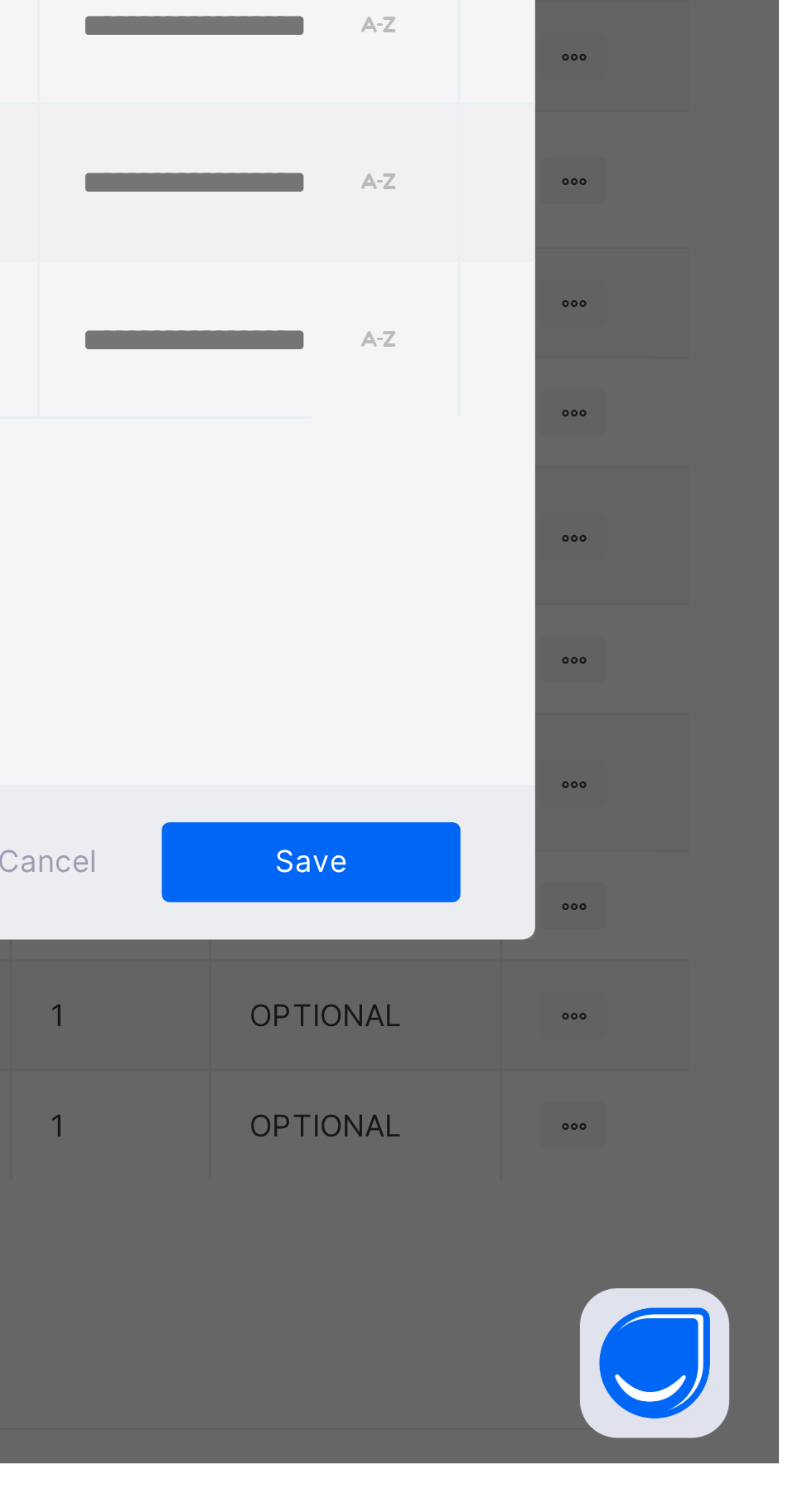
click at [549, 1132] on div "*" at bounding box center [529, 1126] width 38 height 14
click at [544, 1132] on input "*" at bounding box center [527, 1126] width 34 height 14
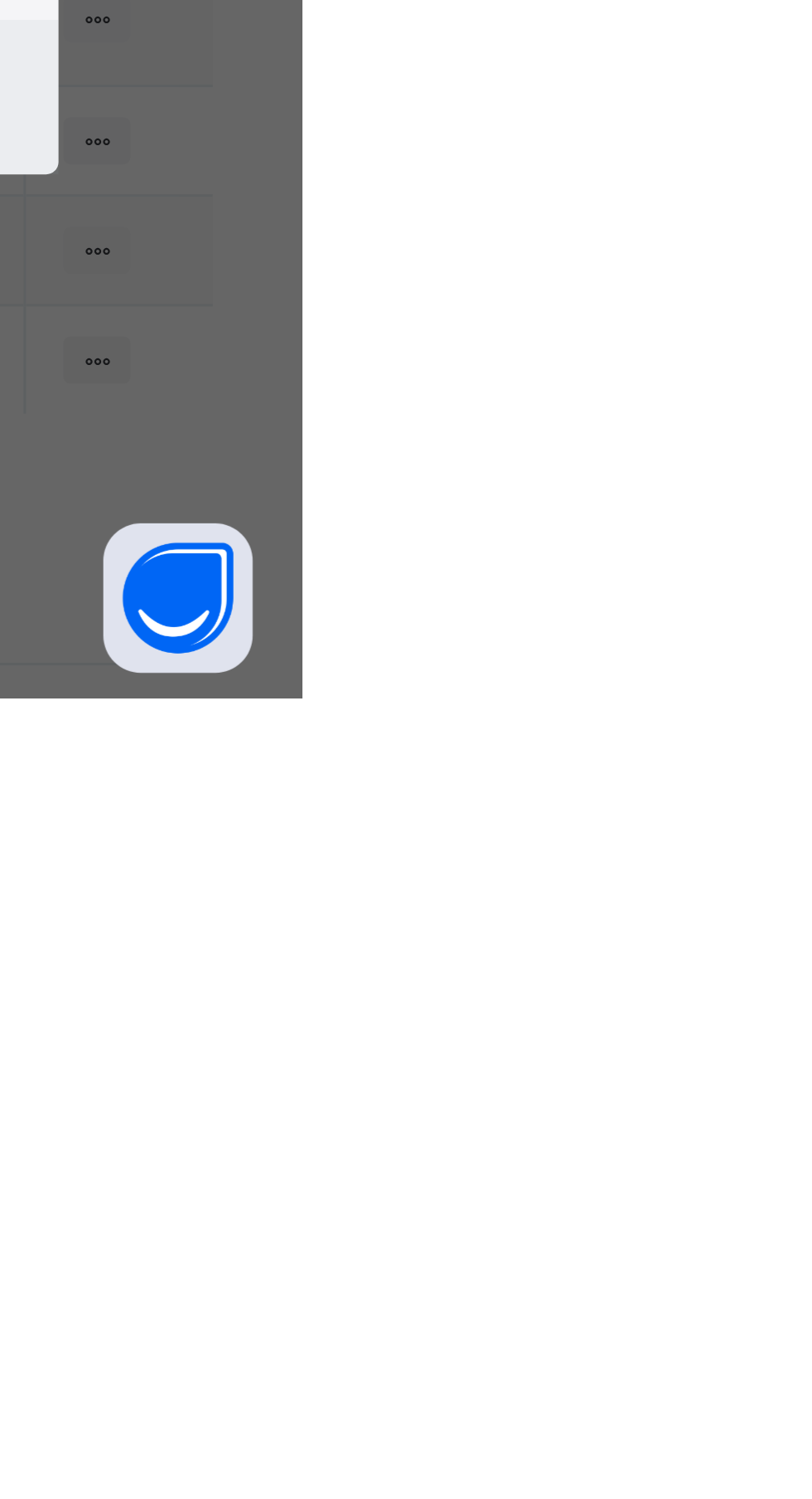
type input "****"
click at [693, 1132] on input "text" at bounding box center [635, 1126] width 115 height 14
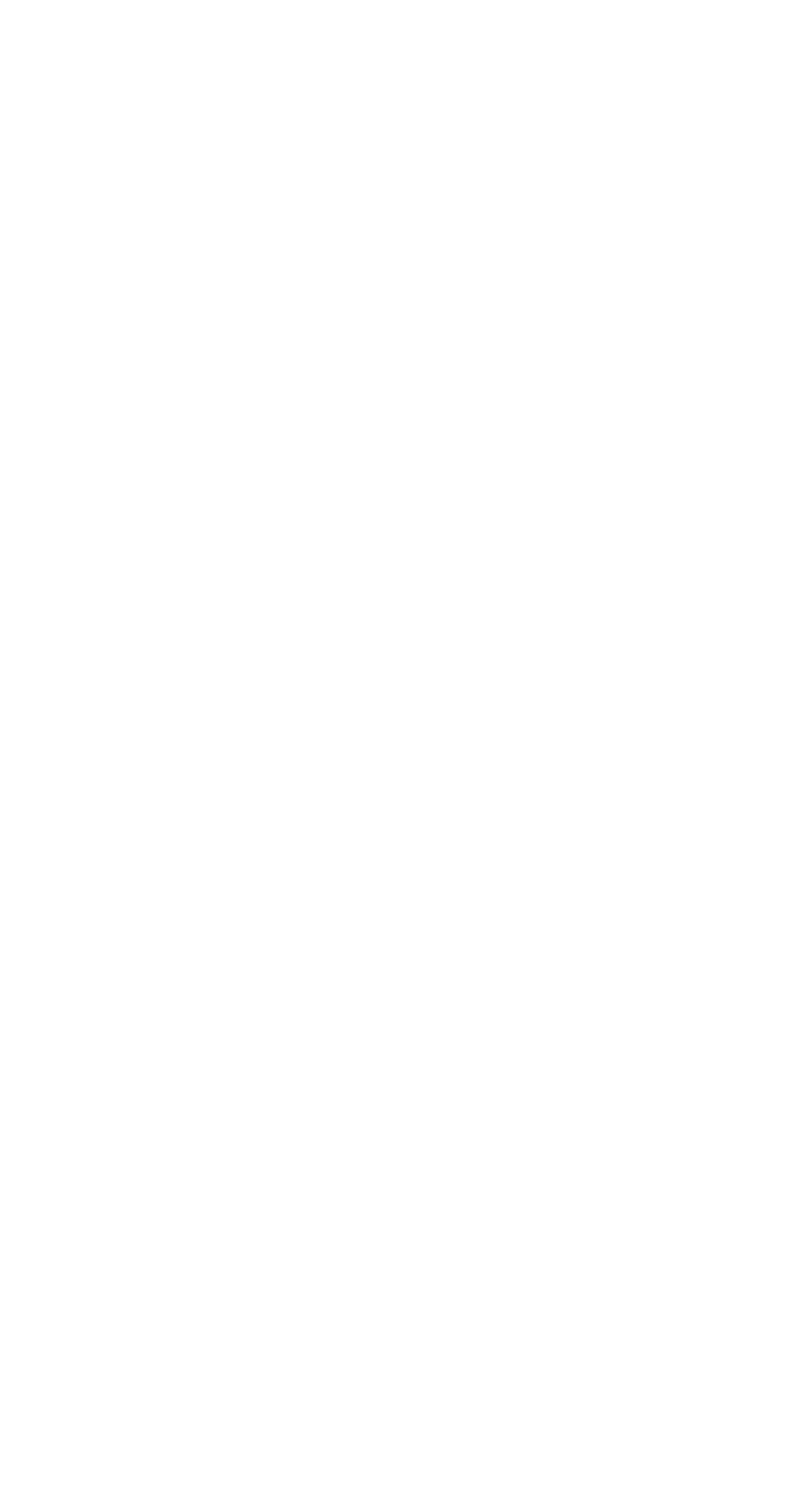
type input "**********"
click at [694, 1304] on span "Save" at bounding box center [657, 1298] width 75 height 13
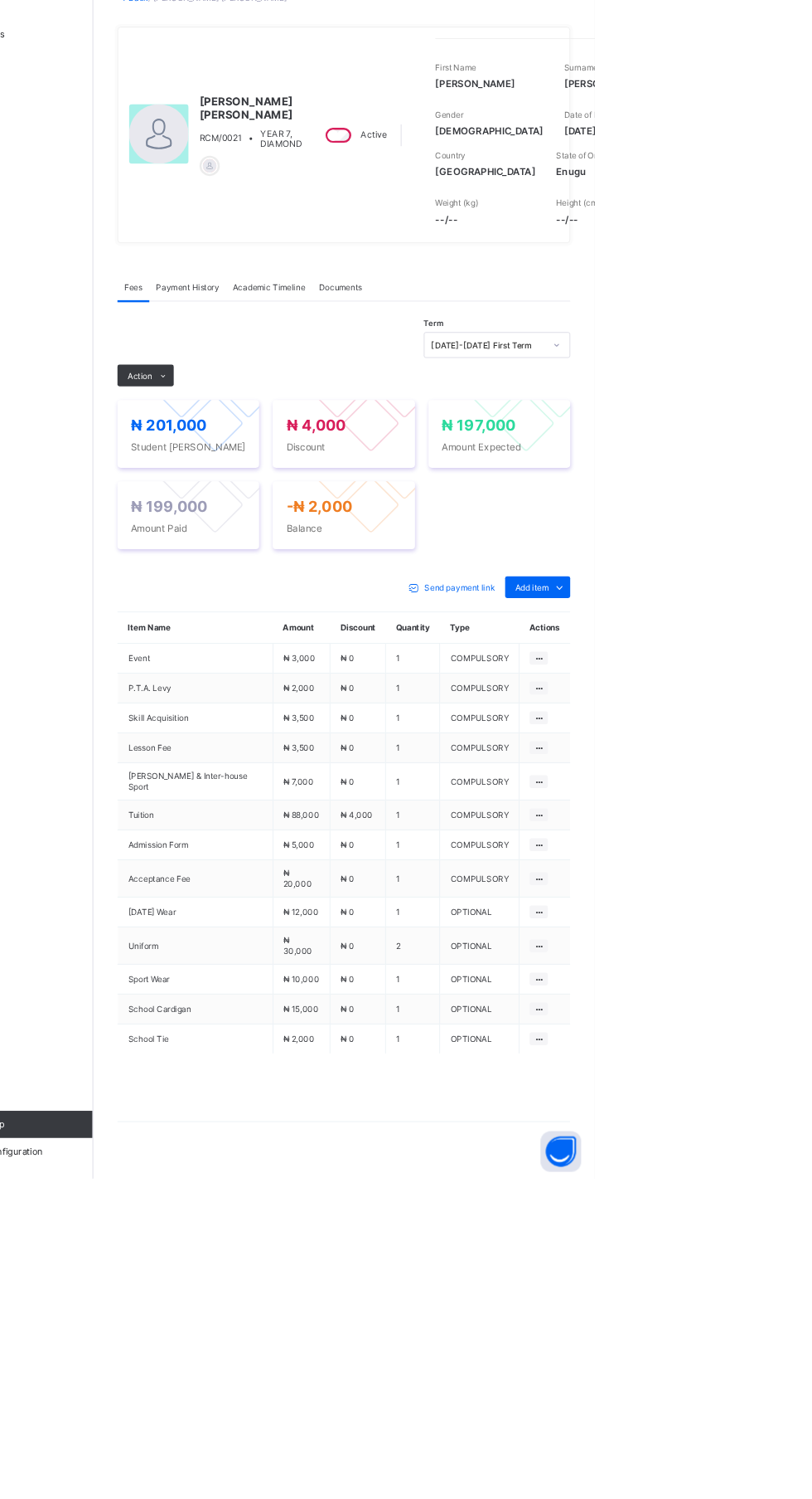
scroll to position [0, 0]
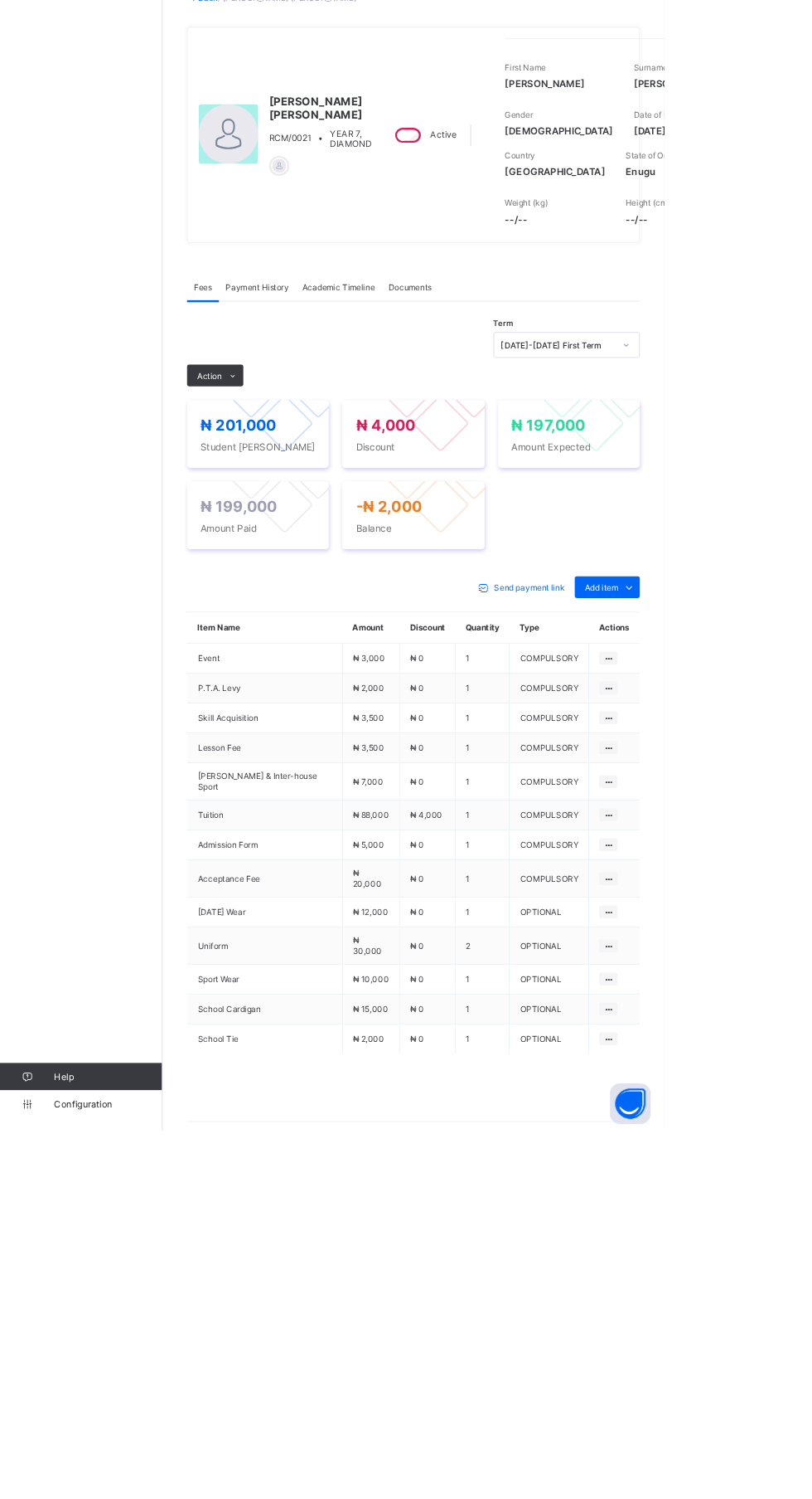
click at [295, 484] on div "Payment History" at bounding box center [314, 467] width 93 height 33
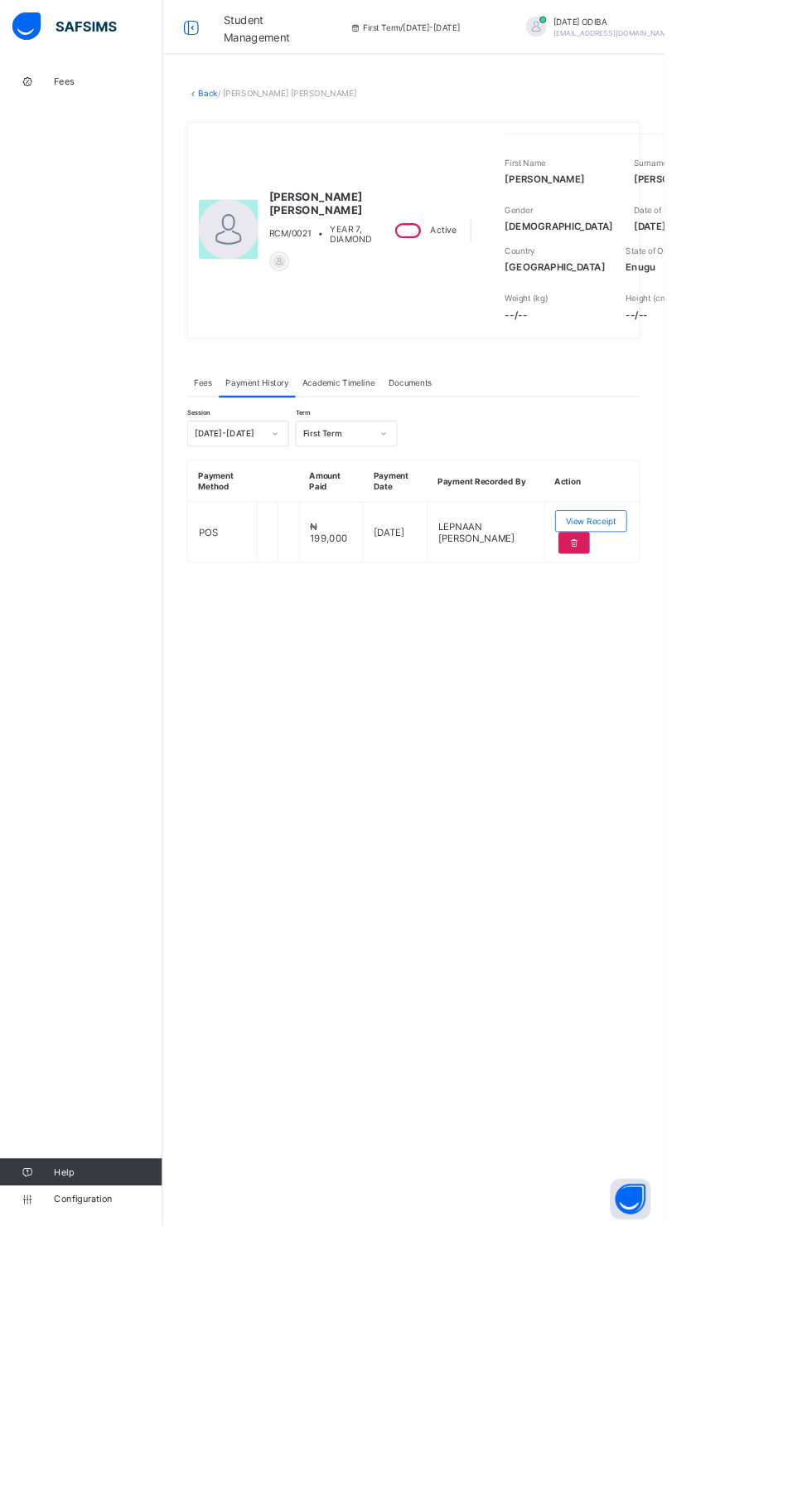
click at [742, 643] on span "View Receipt" at bounding box center [723, 637] width 61 height 13
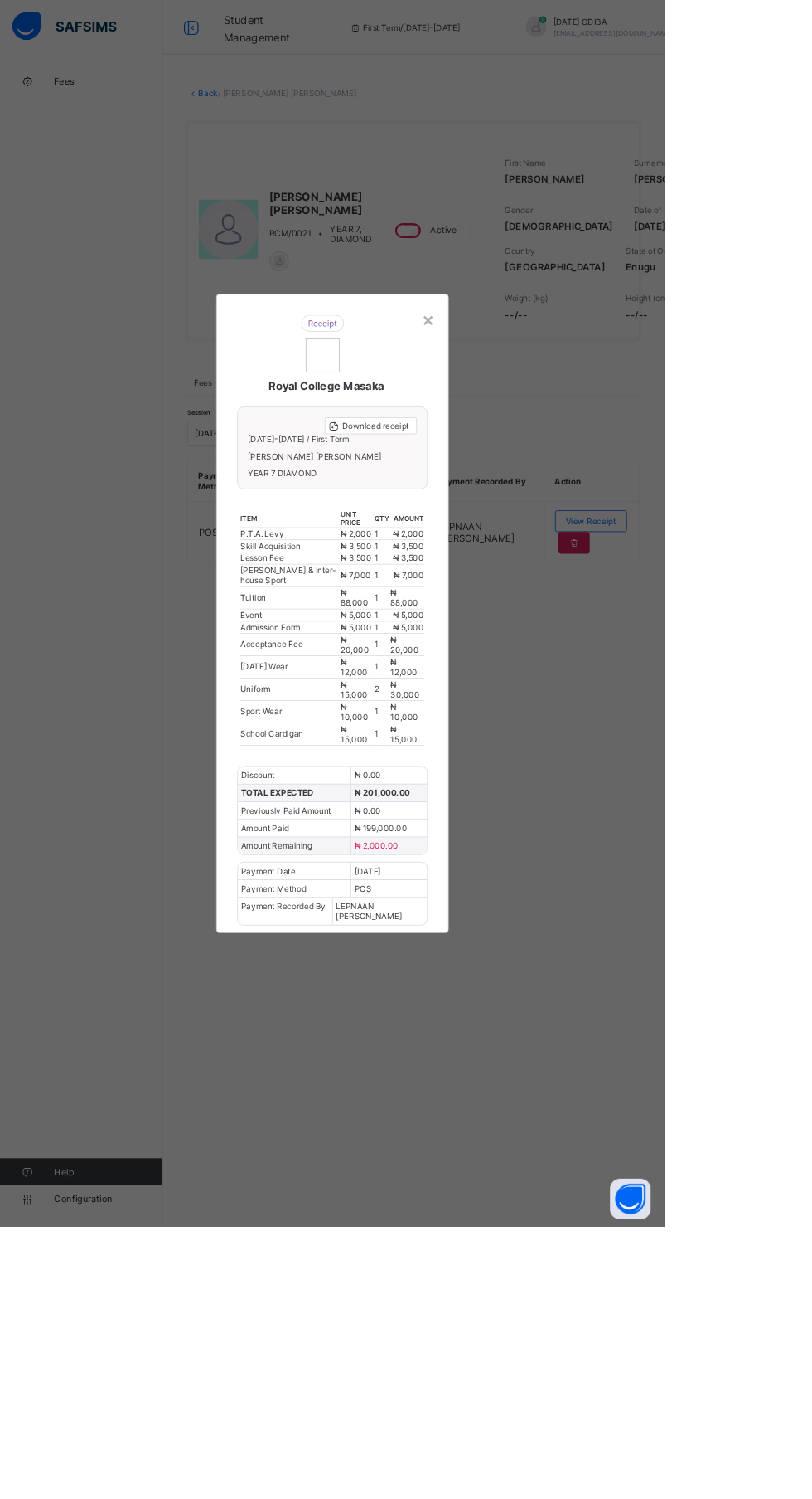
click at [510, 531] on div "Download receipt" at bounding box center [454, 520] width 113 height 20
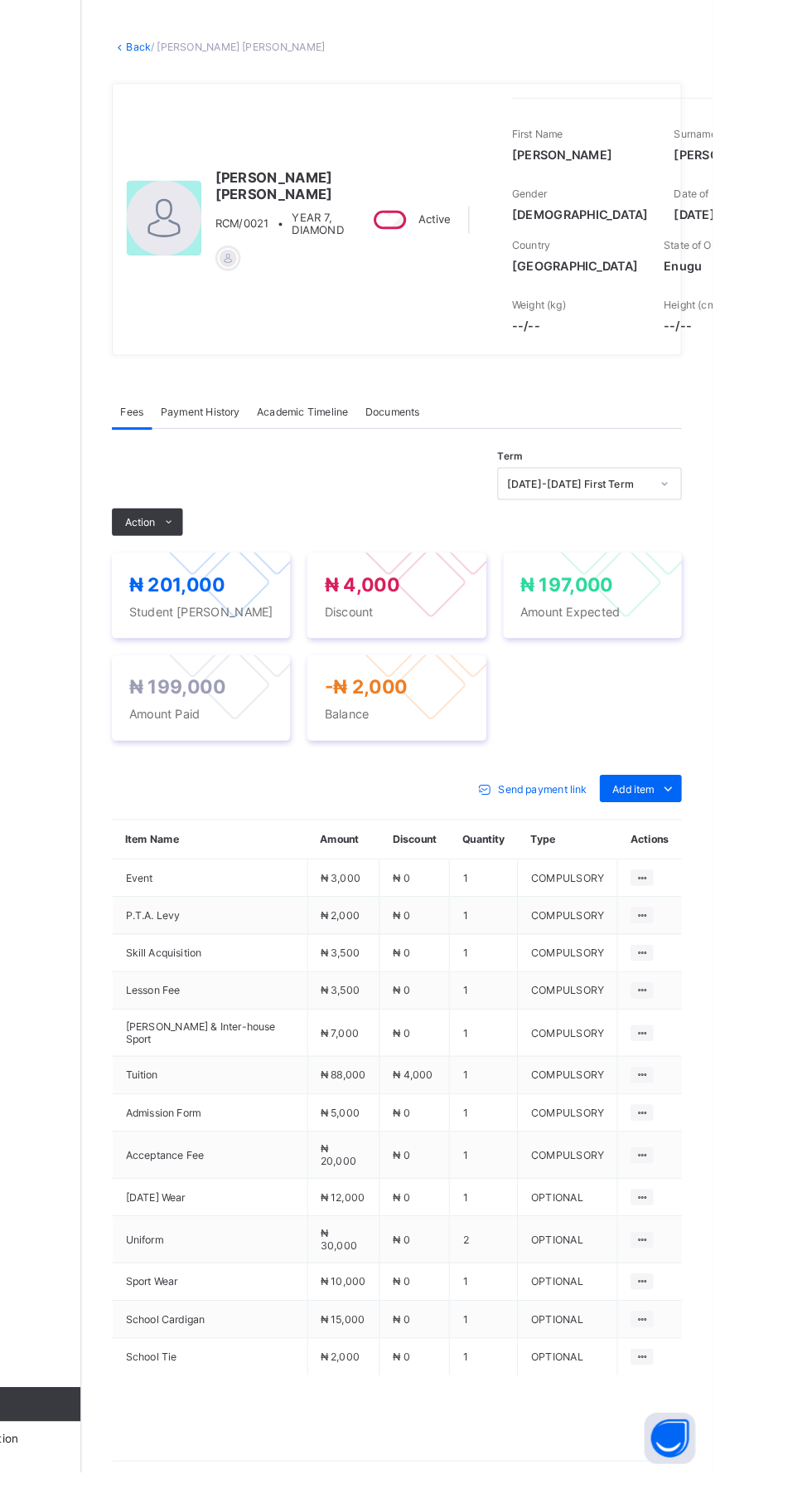
click at [271, 589] on span at bounding box center [284, 575] width 26 height 26
click at [0, 0] on button "Manage Discount" at bounding box center [0, 0] width 0 height 0
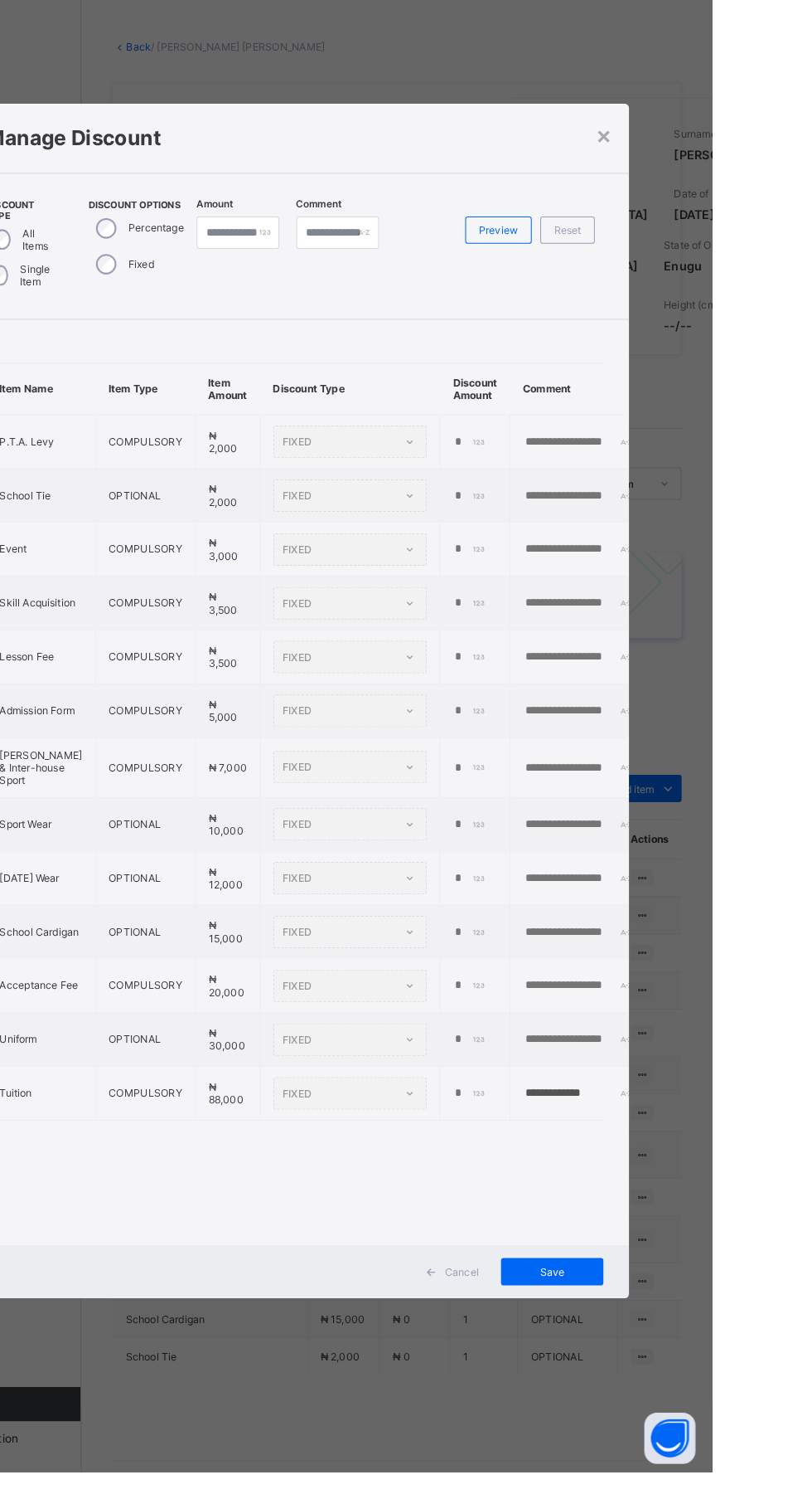
scroll to position [0, 65]
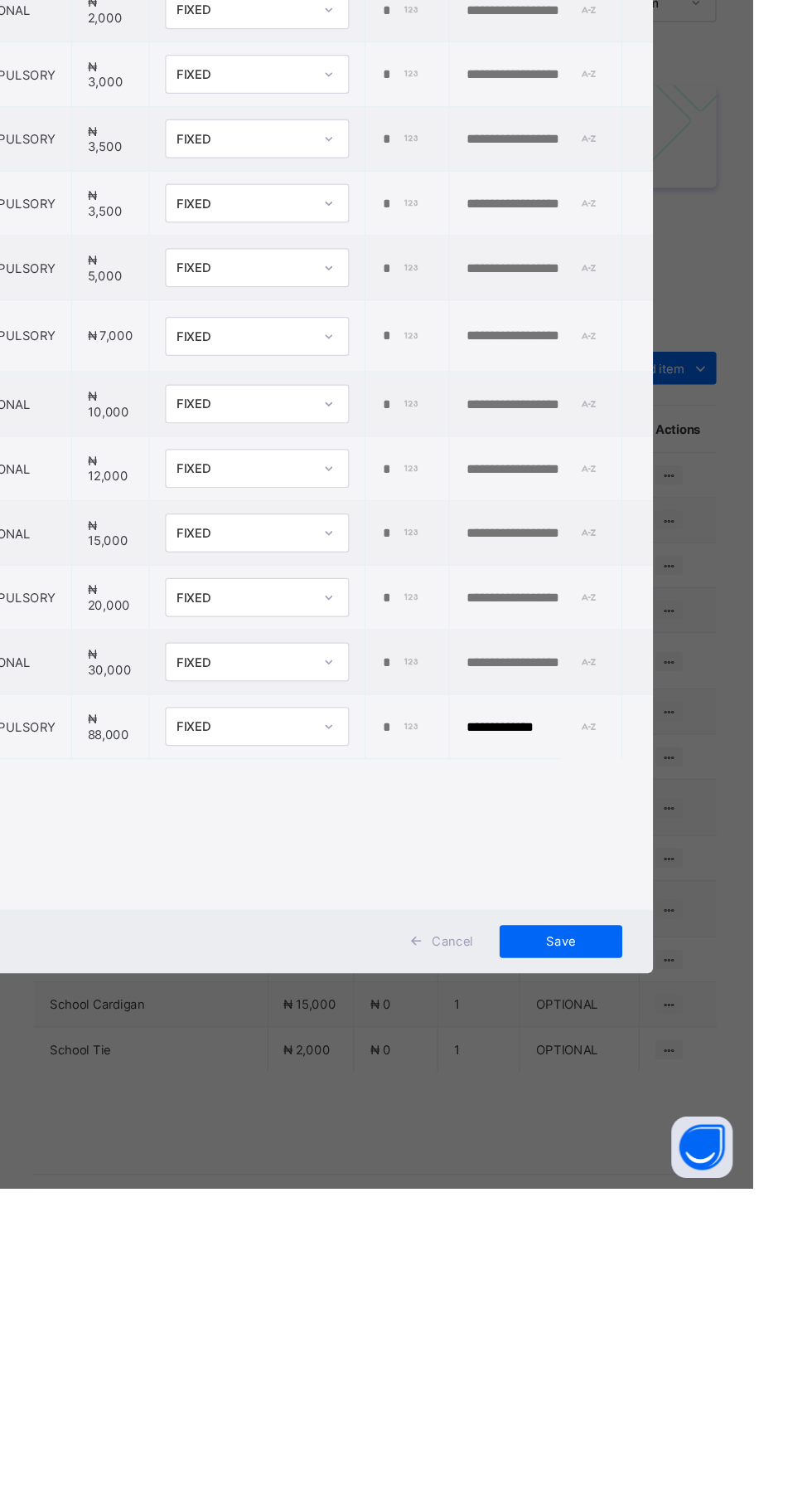
click at [549, 1132] on div "****" at bounding box center [529, 1126] width 38 height 14
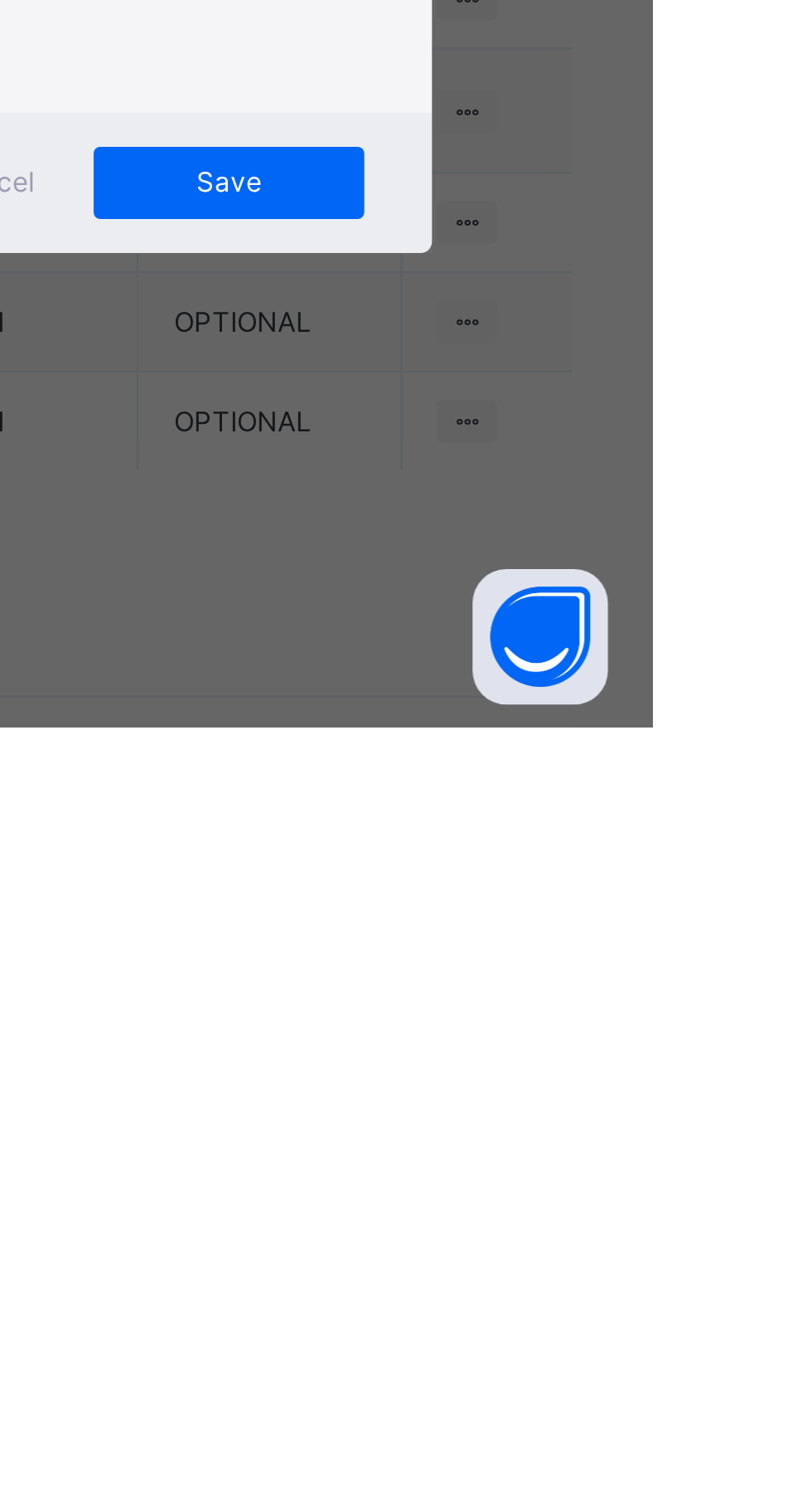
click at [549, 1132] on div "****" at bounding box center [529, 1126] width 38 height 14
click at [544, 1132] on input "****" at bounding box center [527, 1126] width 34 height 14
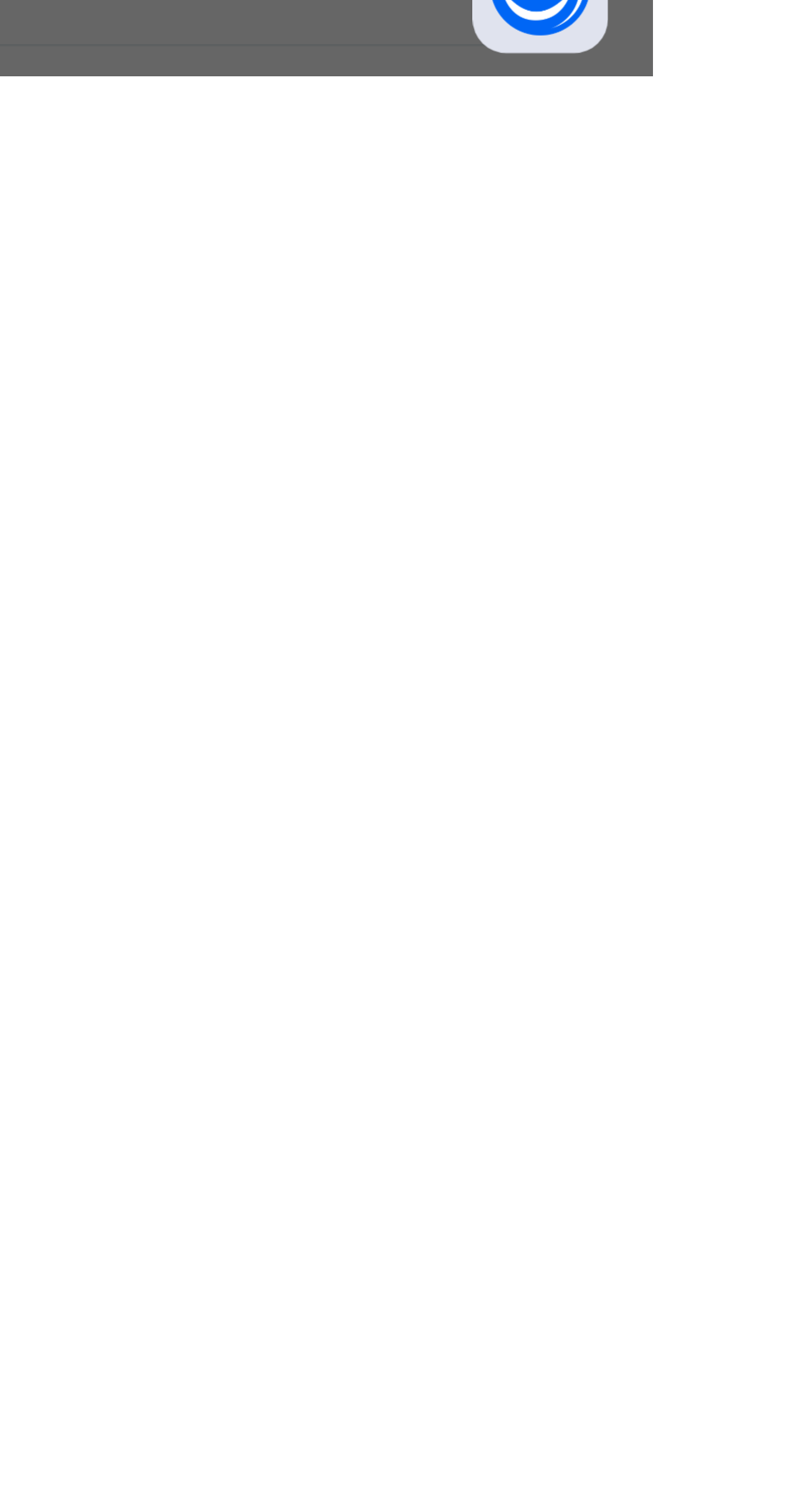
type input "****"
click at [694, 1304] on span "Save" at bounding box center [657, 1298] width 75 height 13
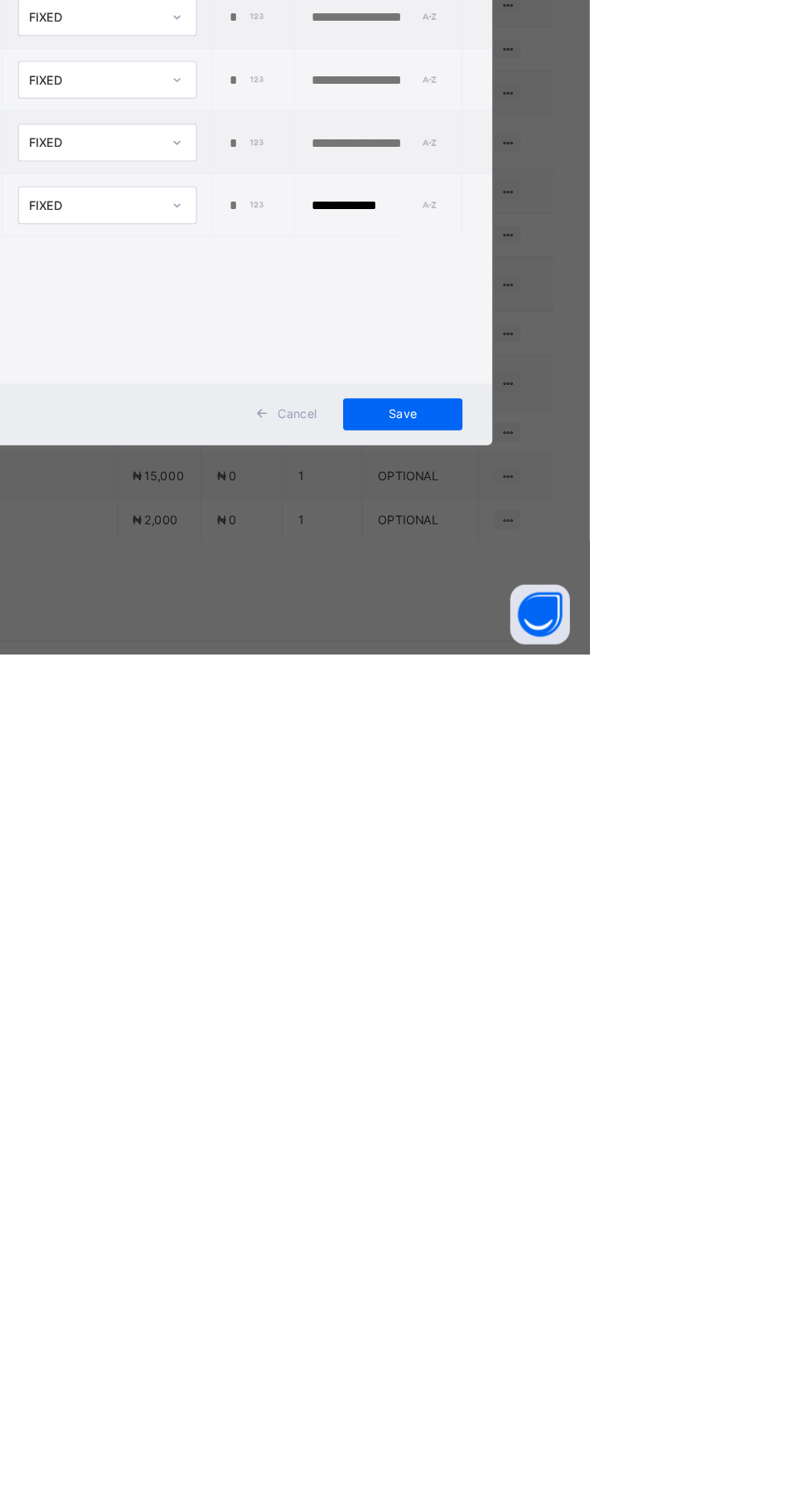
scroll to position [0, 0]
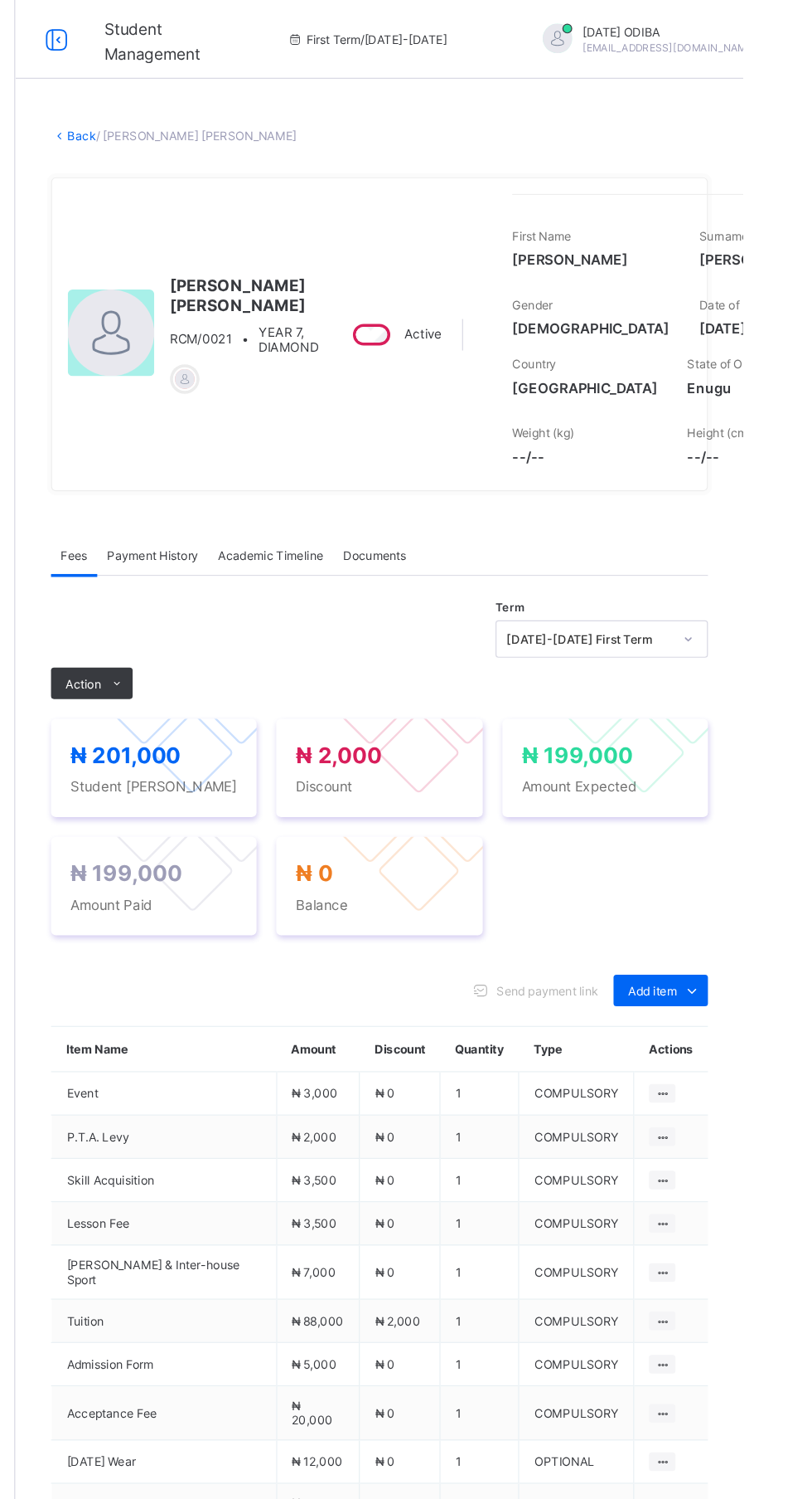
click at [328, 474] on span "Payment History" at bounding box center [314, 468] width 77 height 13
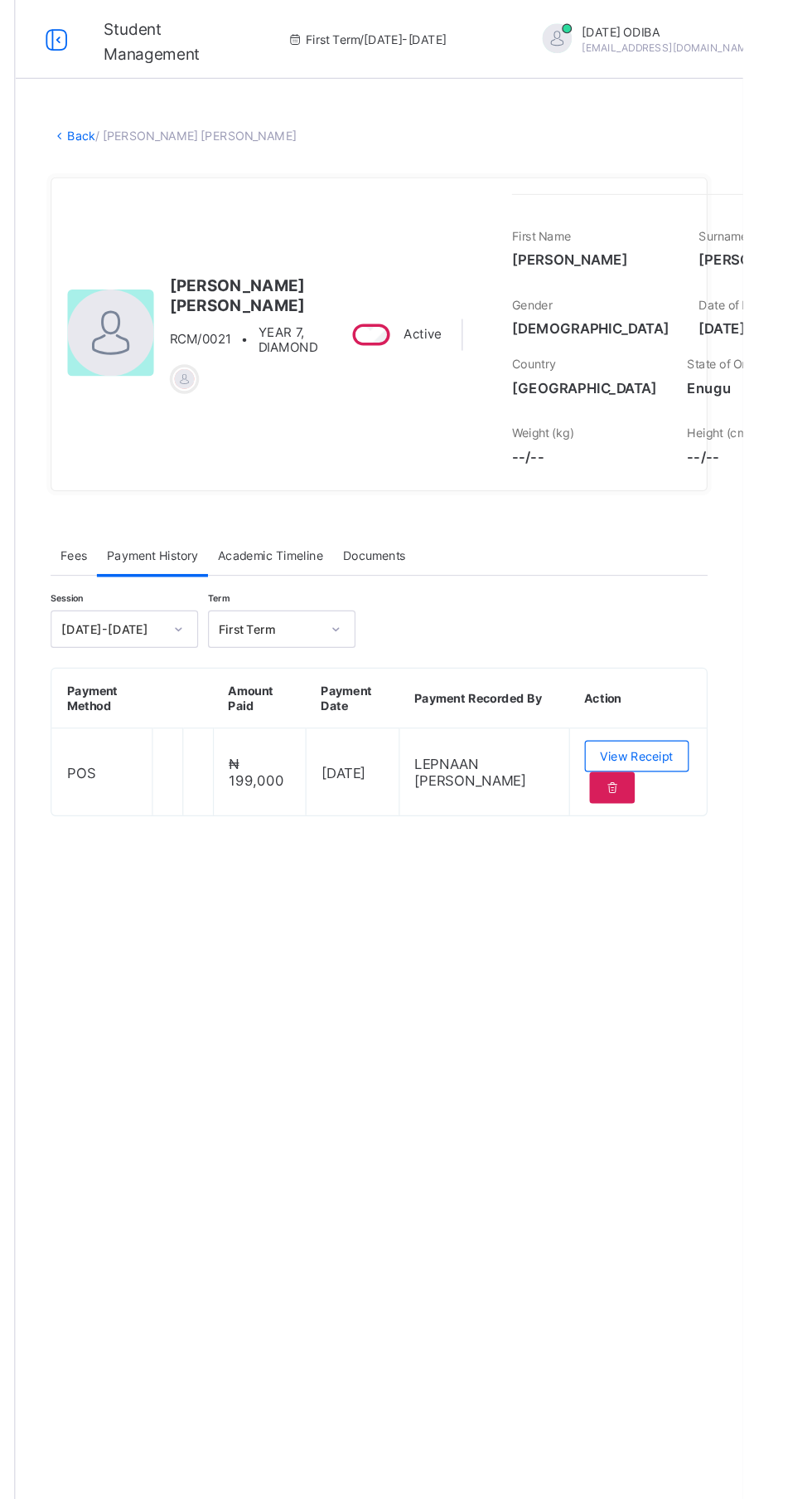
click at [555, 665] on span "LEPNAAN [PERSON_NAME]" at bounding box center [583, 650] width 93 height 28
click at [747, 643] on span "View Receipt" at bounding box center [723, 637] width 61 height 13
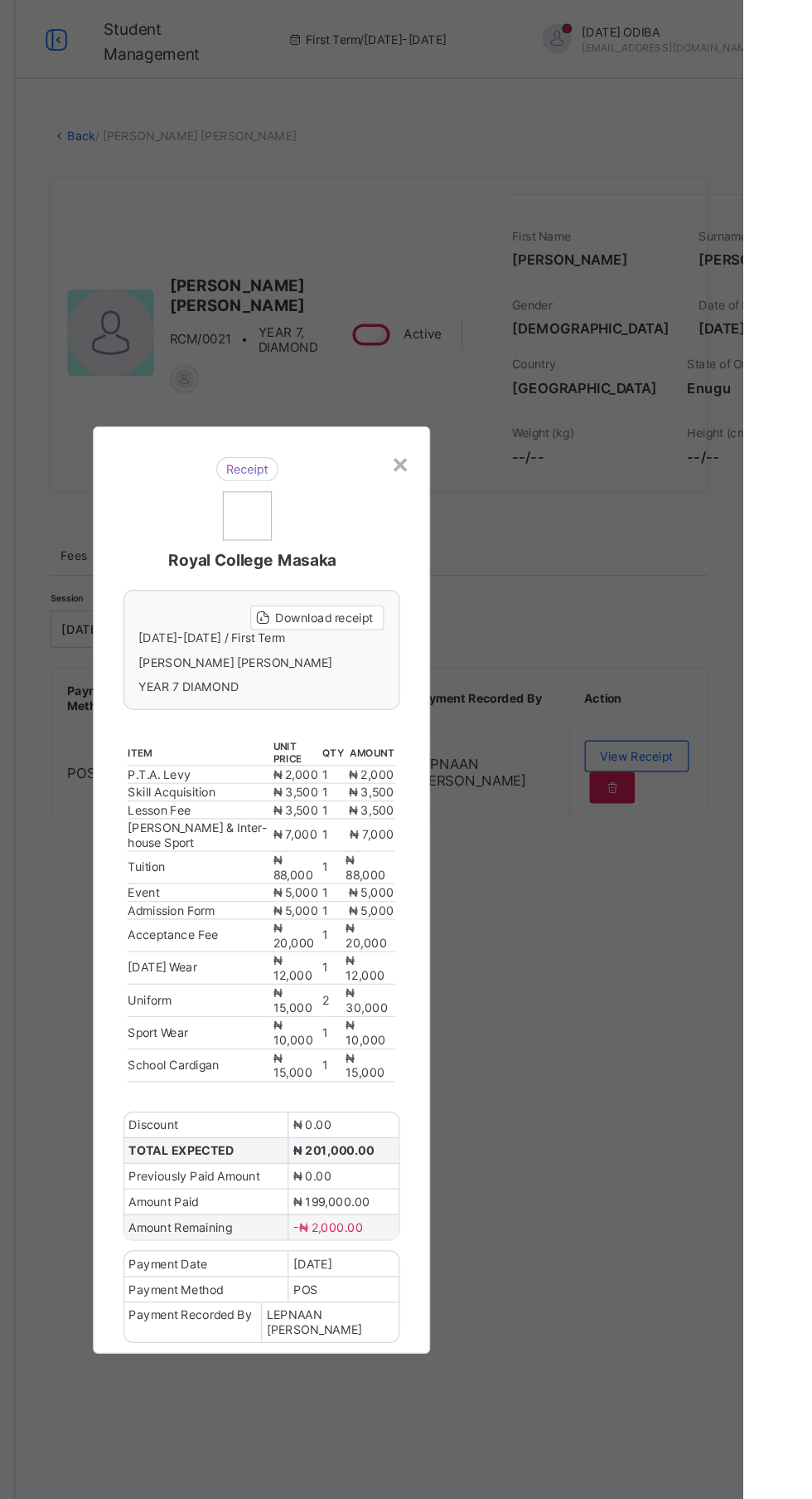
click at [501, 527] on span "Download receipt" at bounding box center [460, 520] width 82 height 13
